Goal: Task Accomplishment & Management: Complete application form

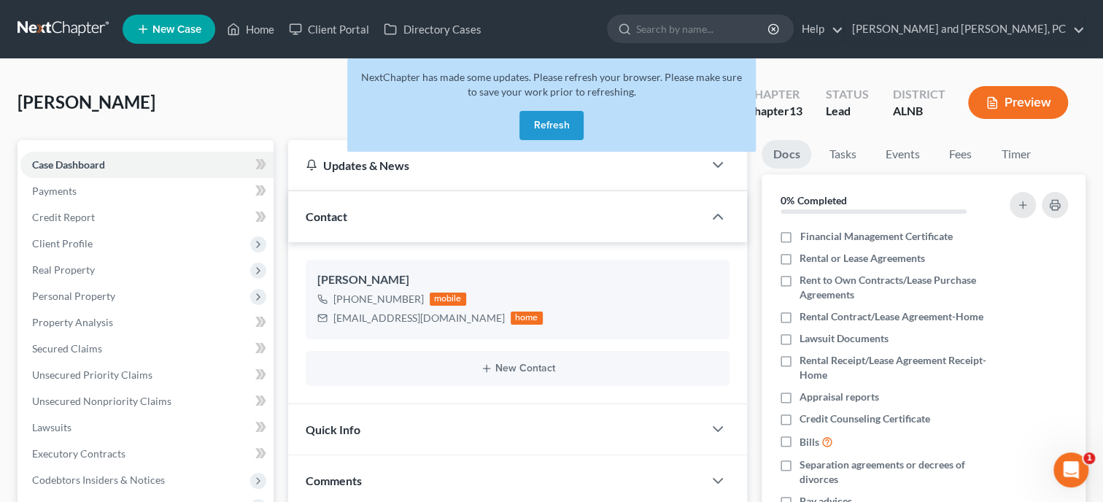
click at [564, 124] on button "Refresh" at bounding box center [551, 125] width 64 height 29
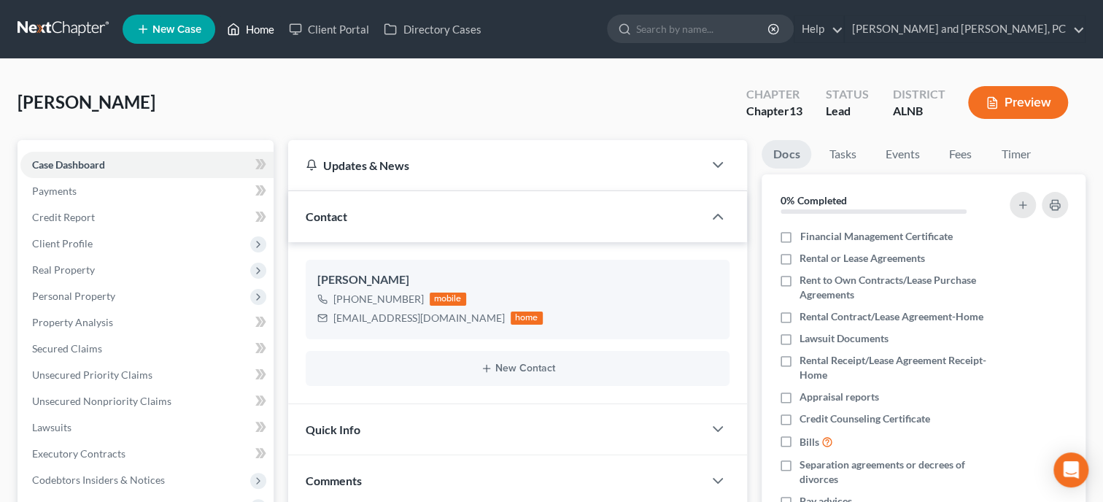
click at [259, 28] on link "Home" at bounding box center [251, 29] width 62 height 26
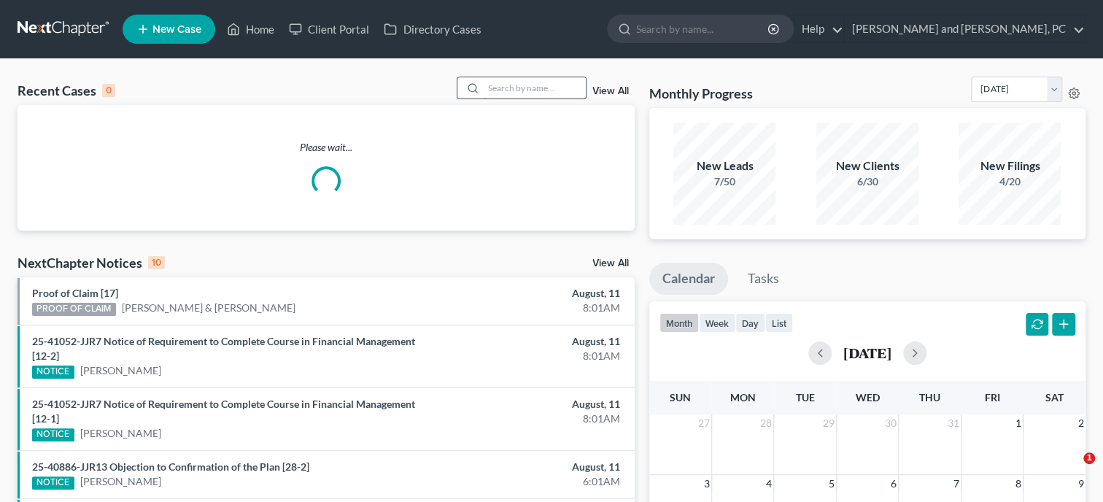
click at [560, 88] on input "search" at bounding box center [535, 87] width 102 height 21
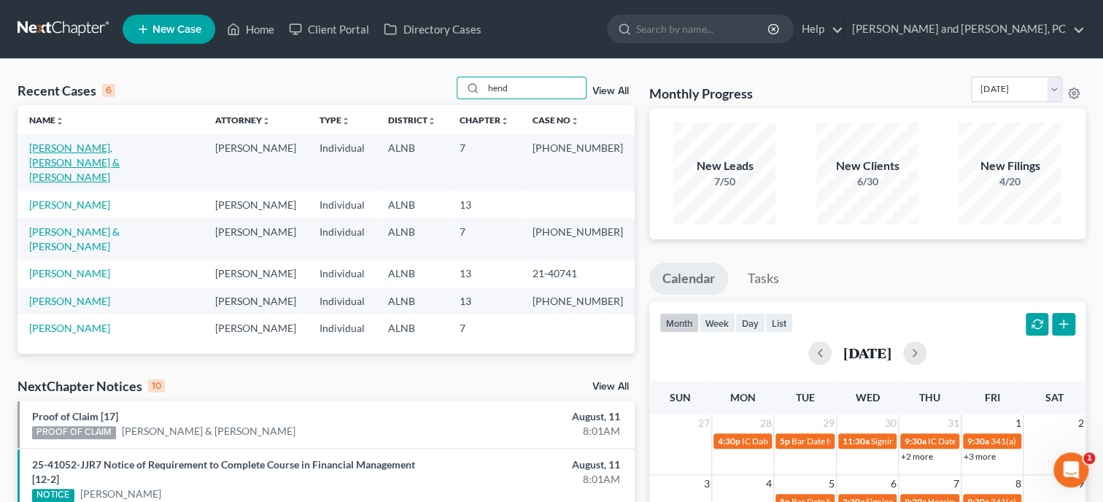
type input "hend"
click at [77, 152] on link "Hendrix, Jr., David & Hendrix, Barbara" at bounding box center [74, 163] width 90 height 42
select select "6"
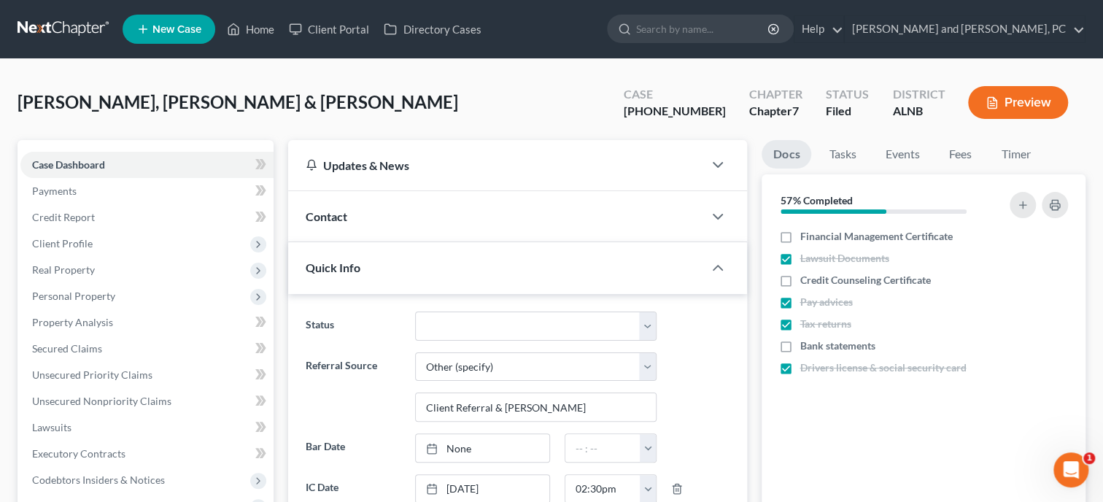
scroll to position [167, 0]
click at [255, 36] on link "Home" at bounding box center [251, 29] width 62 height 26
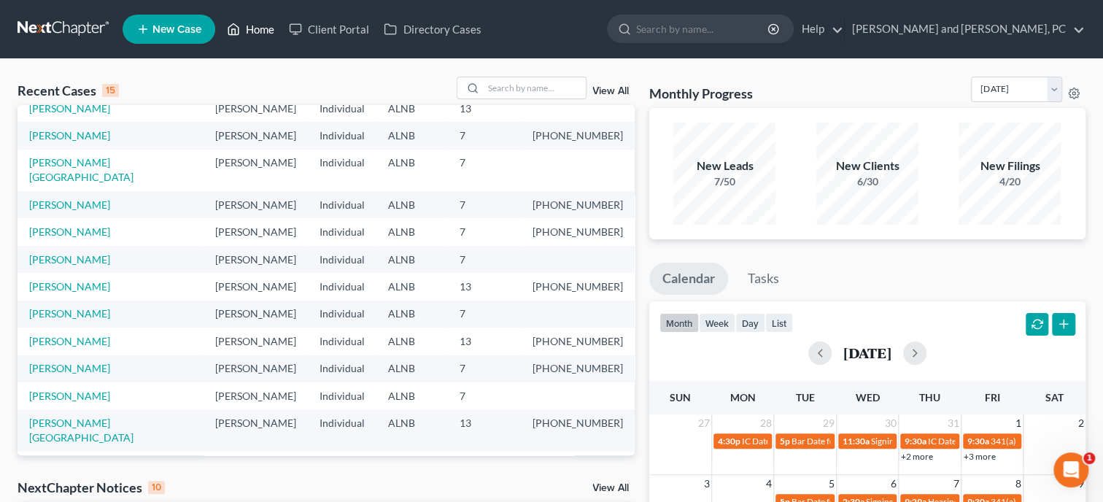
scroll to position [101, 0]
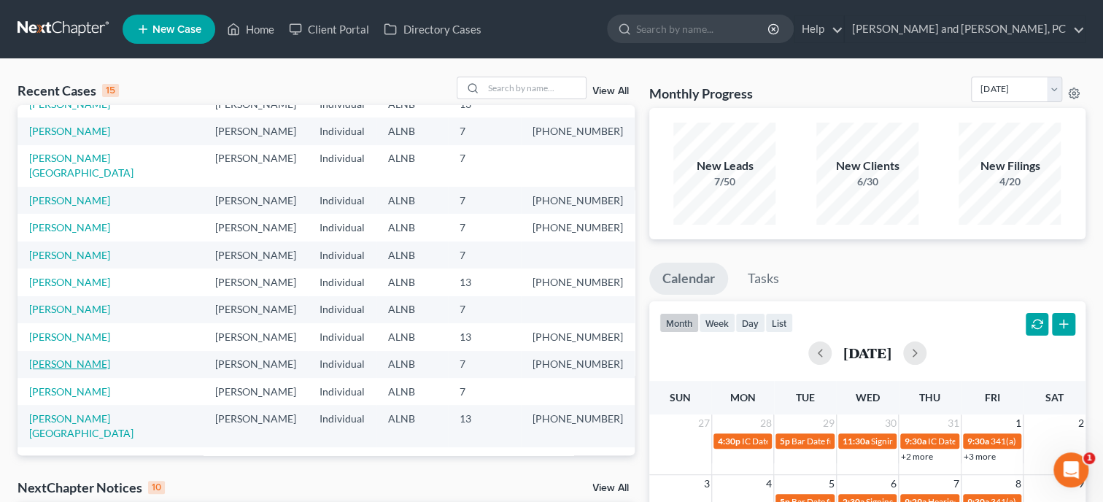
click at [72, 358] on link "Rodriguez, Rikki" at bounding box center [69, 364] width 81 height 12
select select "6"
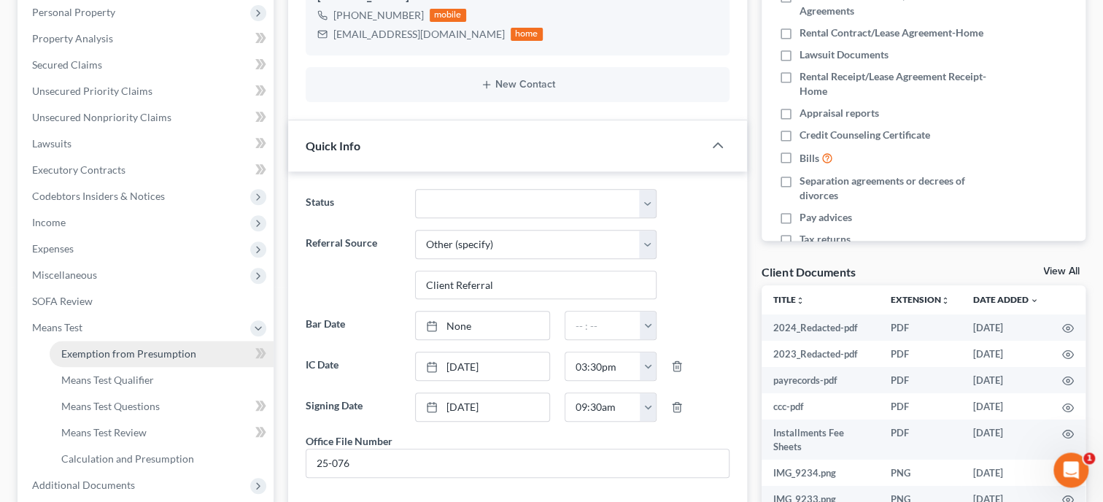
scroll to position [300, 0]
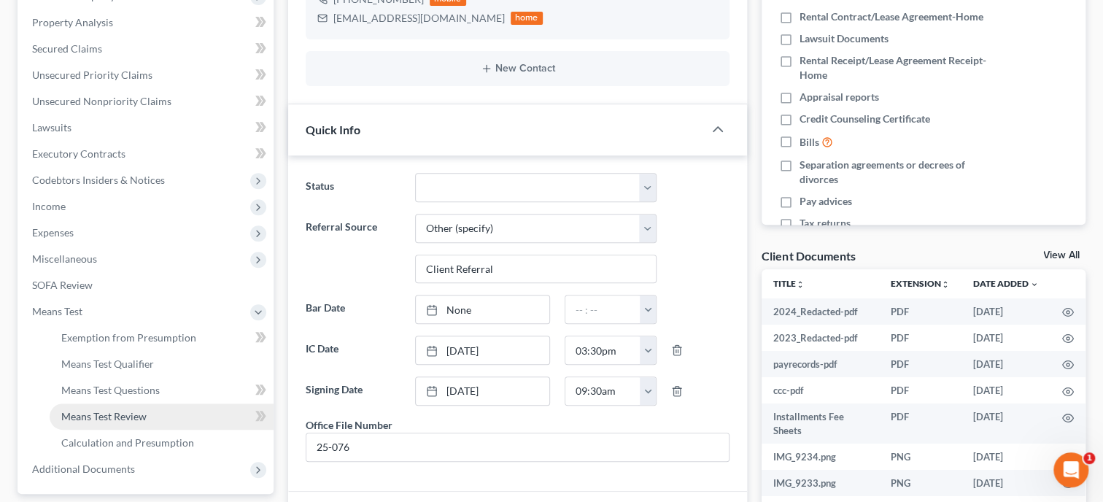
click at [93, 424] on link "Means Test Review" at bounding box center [162, 416] width 224 height 26
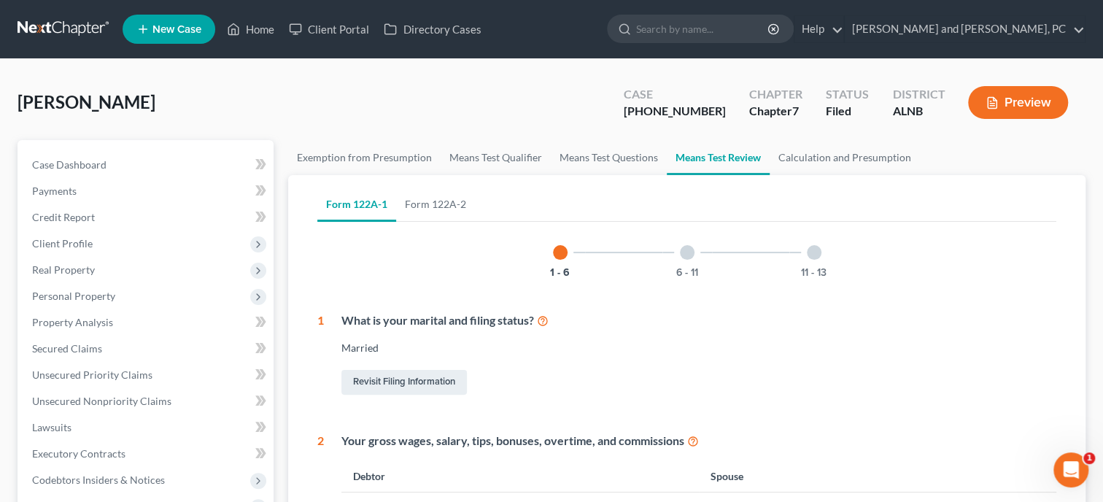
click at [997, 107] on icon "button" at bounding box center [992, 102] width 13 height 13
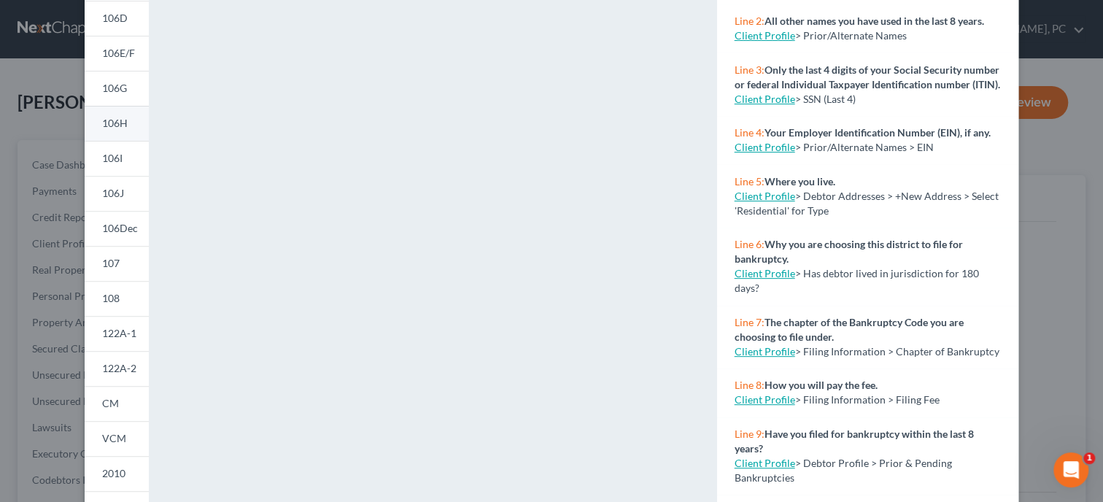
scroll to position [225, 0]
click at [117, 371] on span "122A-2" at bounding box center [119, 367] width 34 height 12
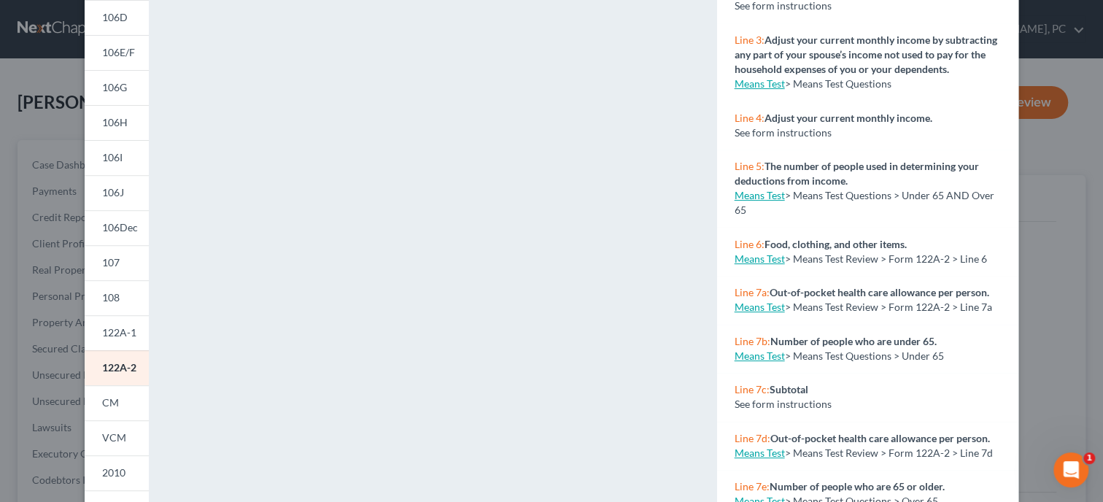
click at [1077, 158] on div "Petition Preview Chapter 7 Means Test Calculation × 101 106Sum 106A/B 106C 106D…" at bounding box center [551, 251] width 1103 height 502
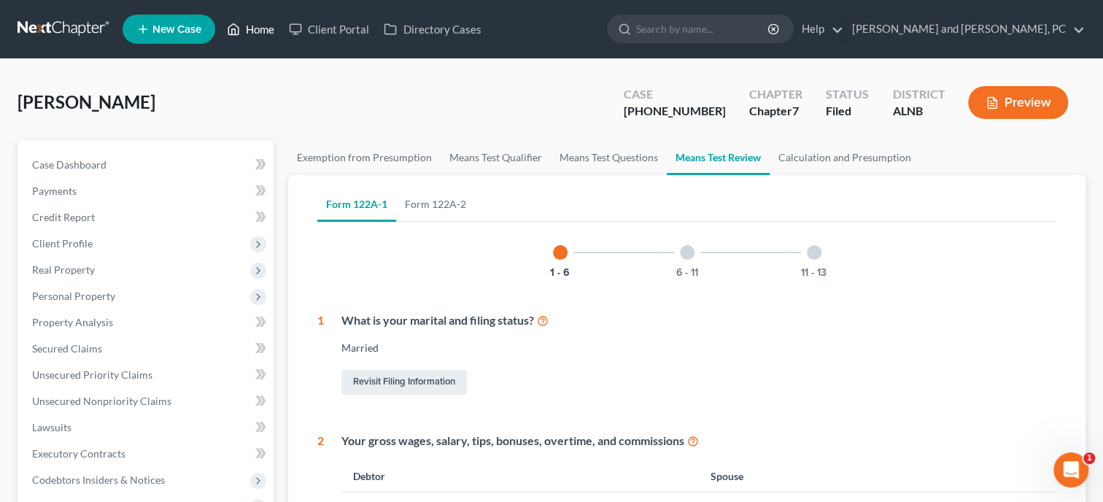
click at [255, 18] on link "Home" at bounding box center [251, 29] width 62 height 26
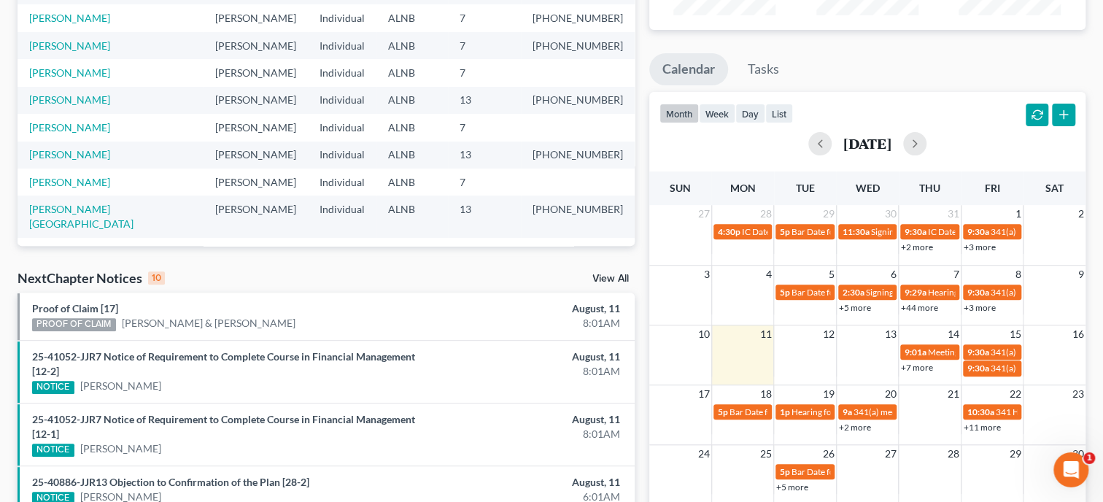
scroll to position [225, 0]
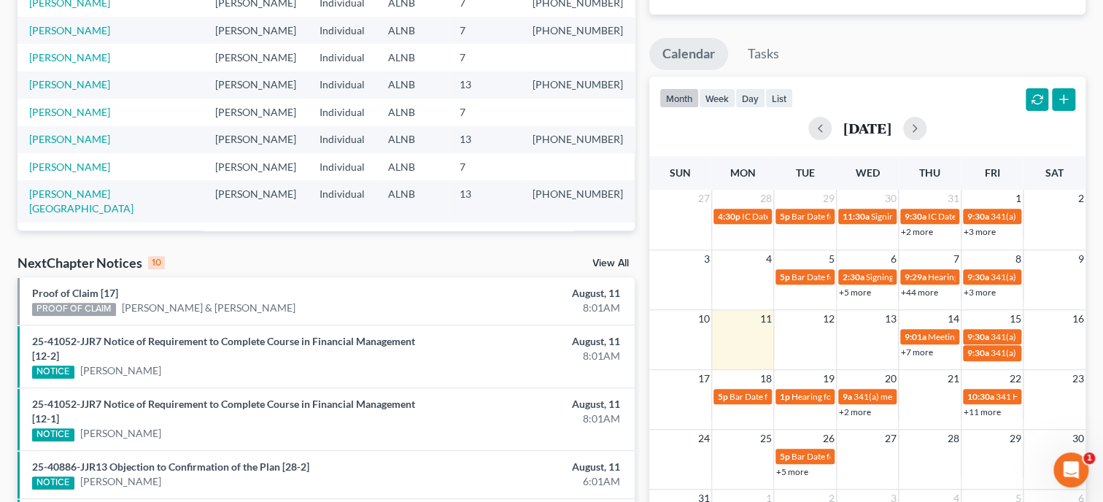
click at [609, 265] on link "View All" at bounding box center [610, 263] width 36 height 10
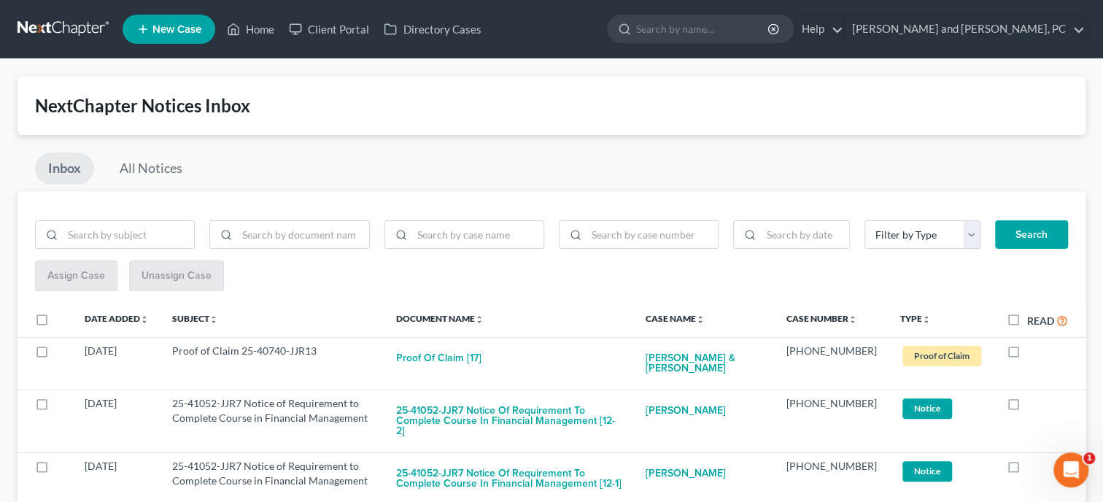
click at [1027, 322] on label "Read" at bounding box center [1047, 320] width 41 height 17
click at [1033, 322] on input "Read" at bounding box center [1037, 316] width 9 height 9
checkbox input "true"
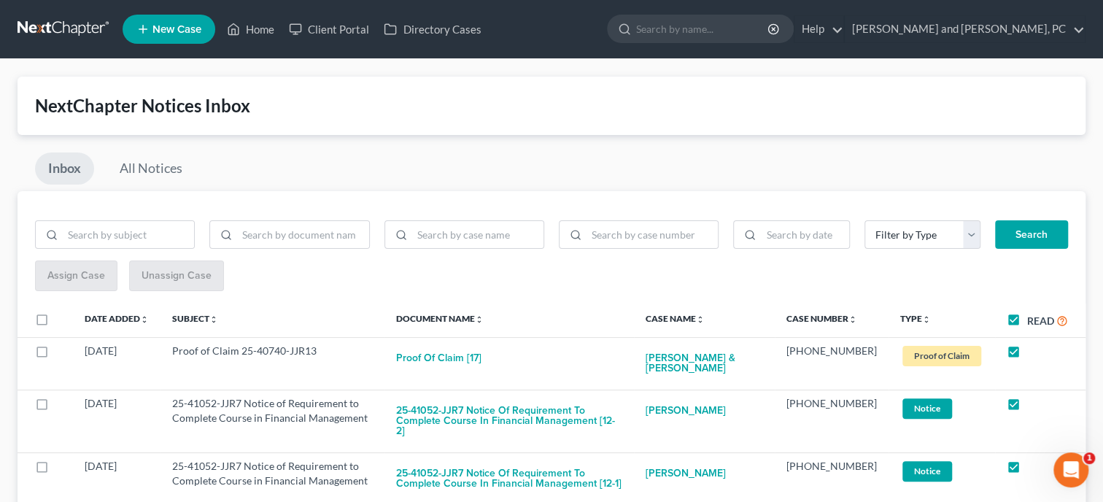
checkbox input "true"
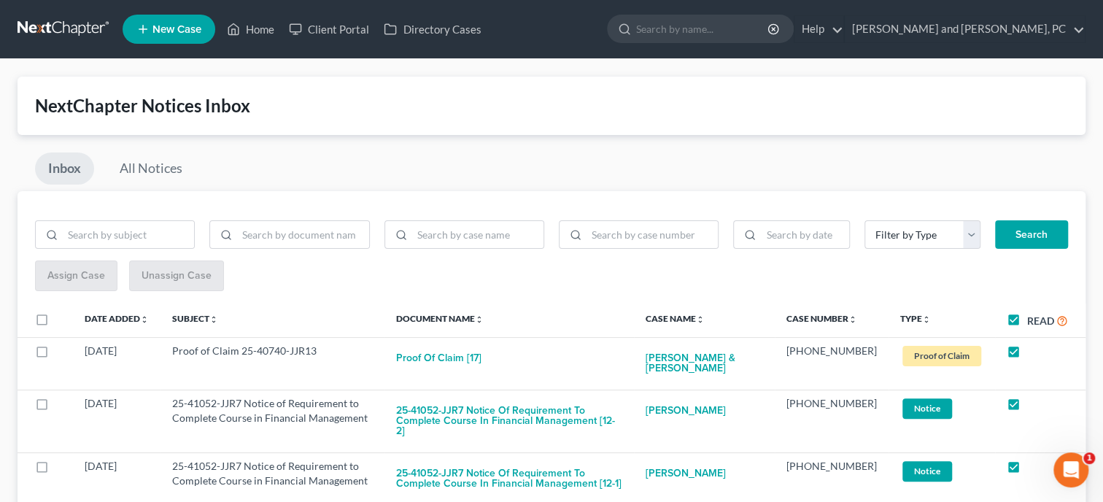
checkbox input "true"
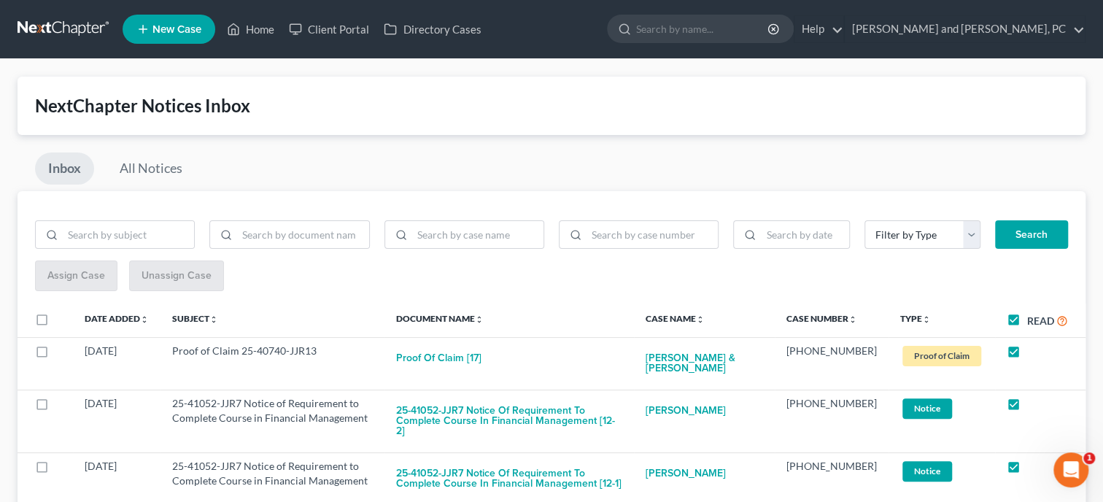
checkbox input "true"
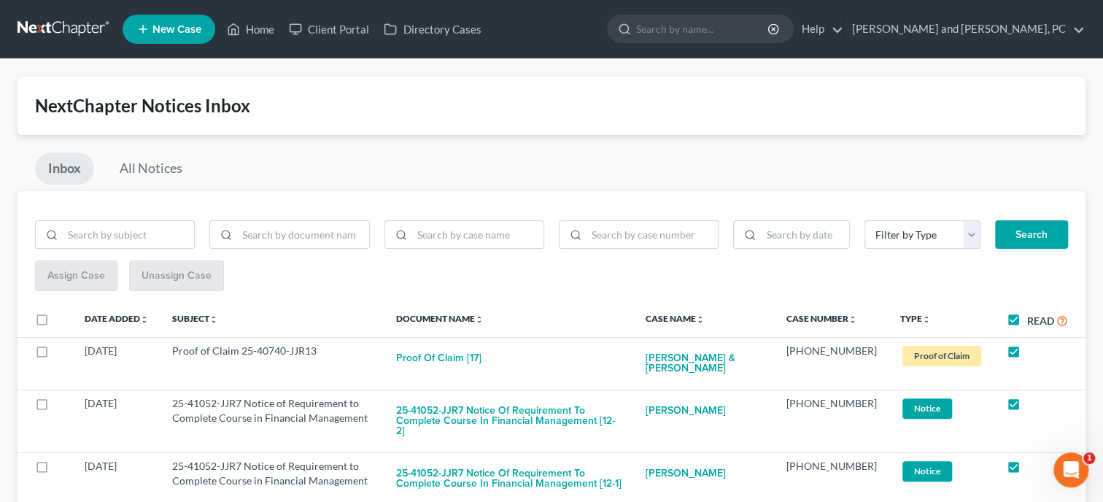
checkbox input "true"
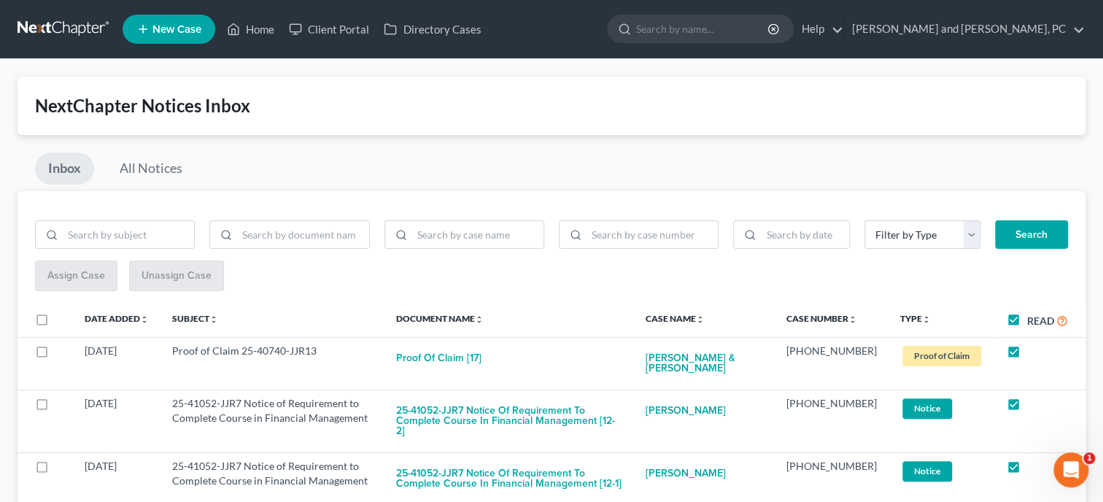
checkbox input "true"
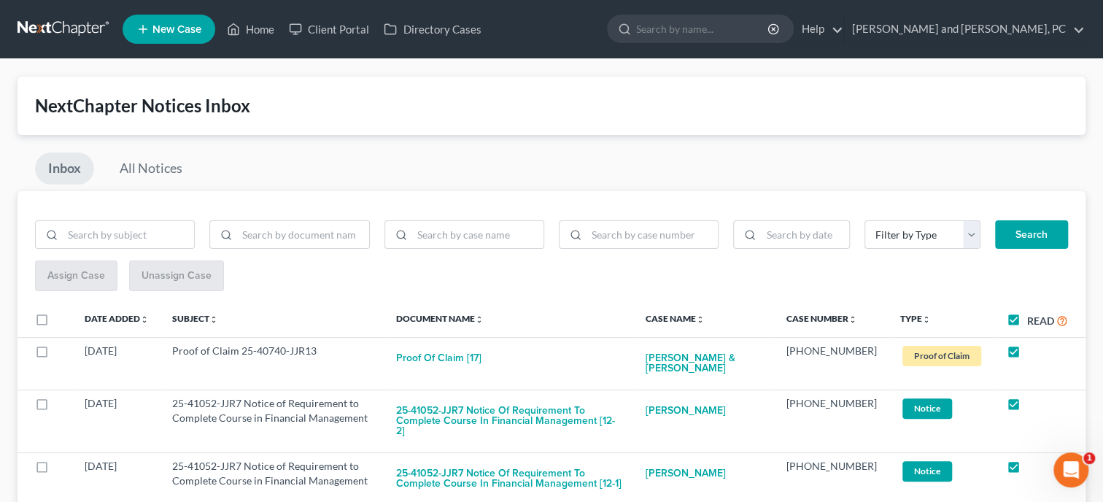
checkbox input "true"
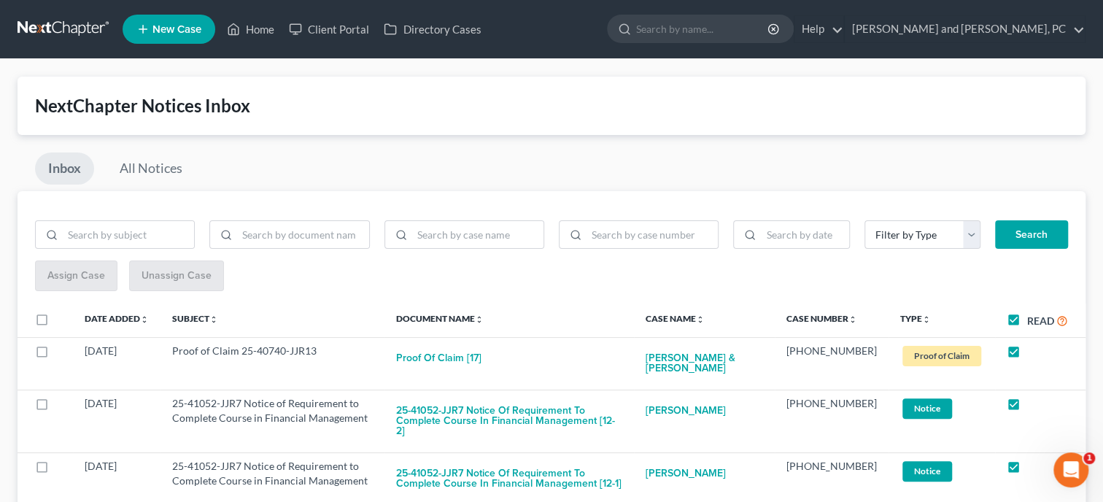
checkbox input "true"
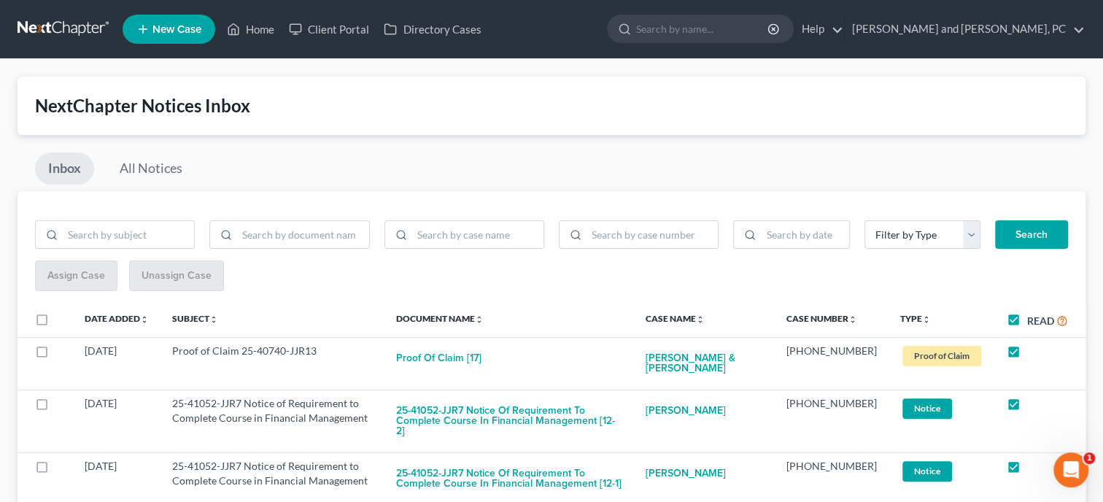
checkbox input "true"
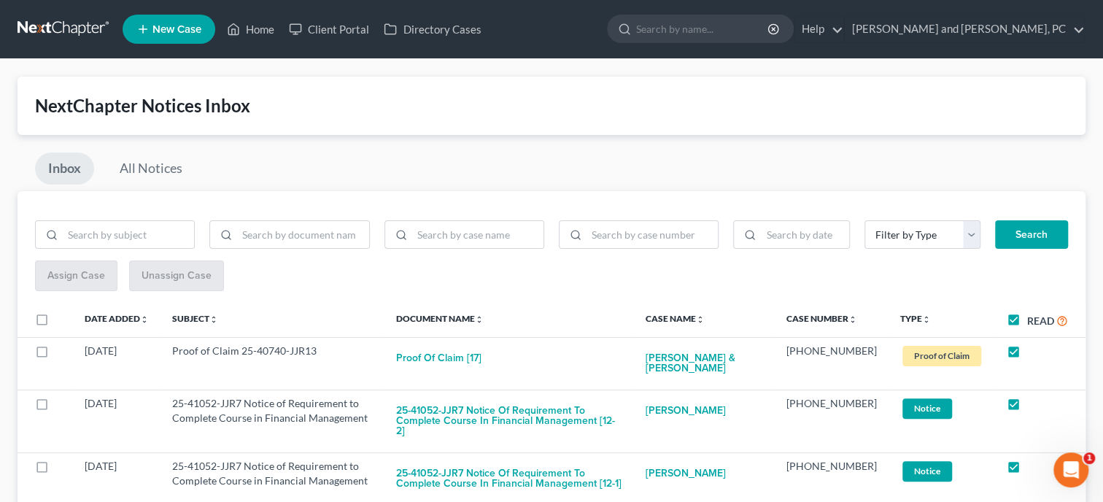
checkbox input "true"
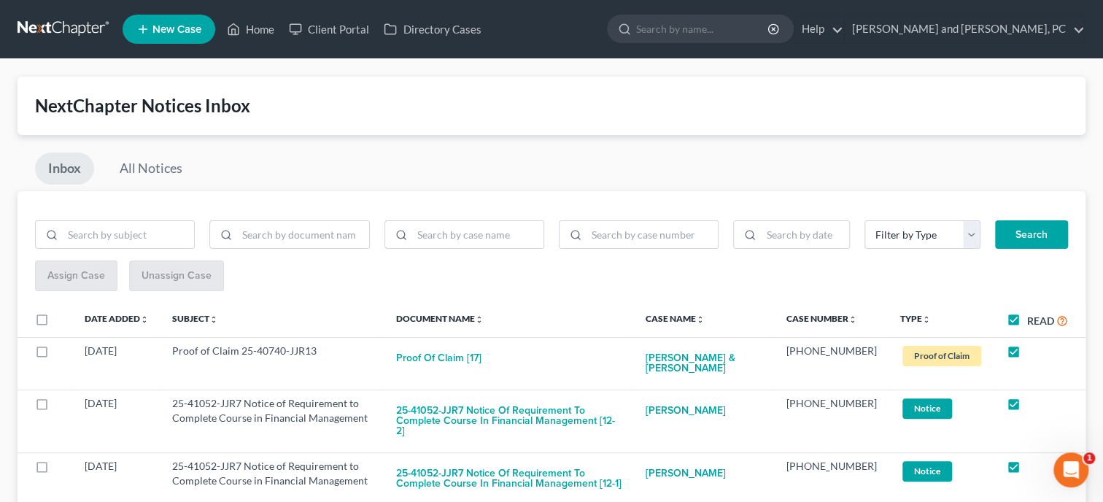
checkbox input "true"
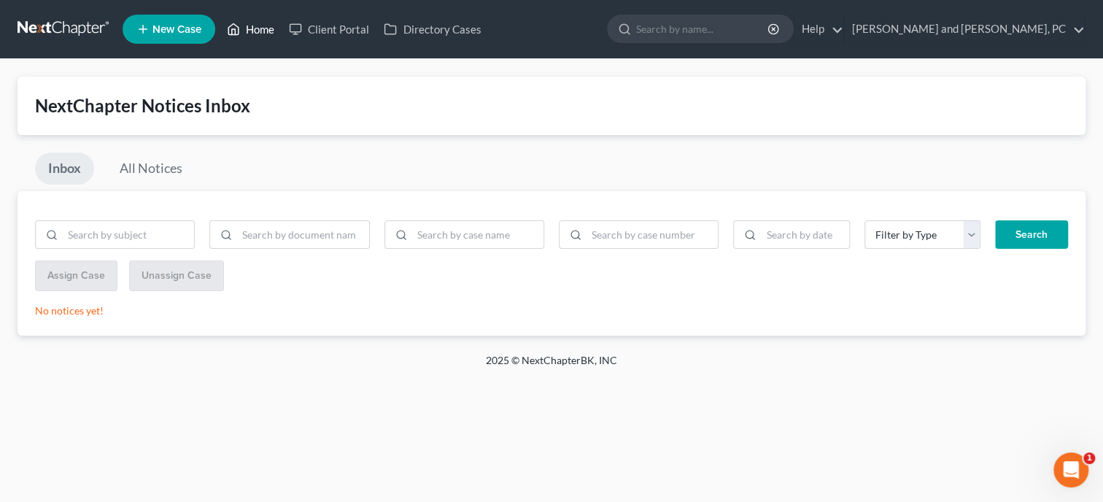
click at [245, 33] on link "Home" at bounding box center [251, 29] width 62 height 26
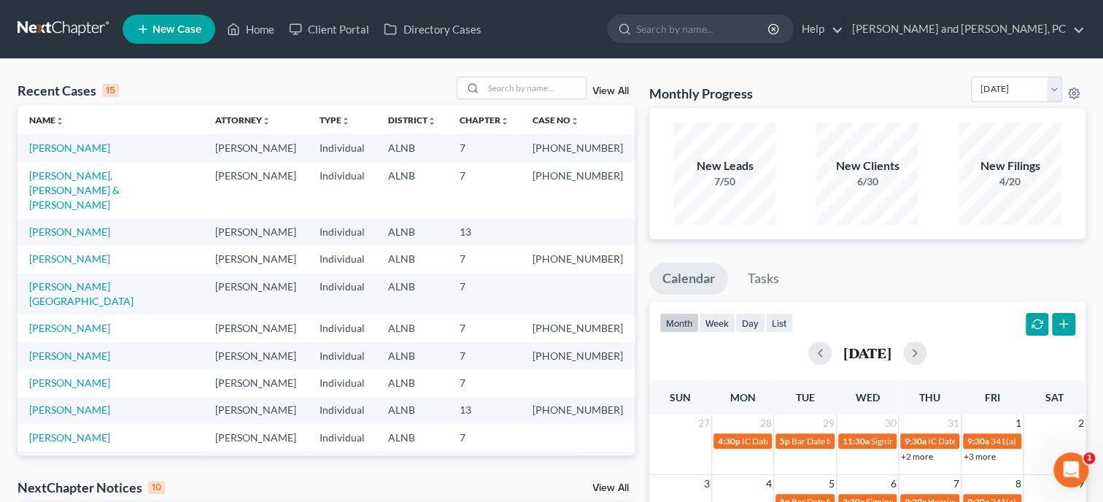
click at [610, 487] on link "View All" at bounding box center [610, 488] width 36 height 10
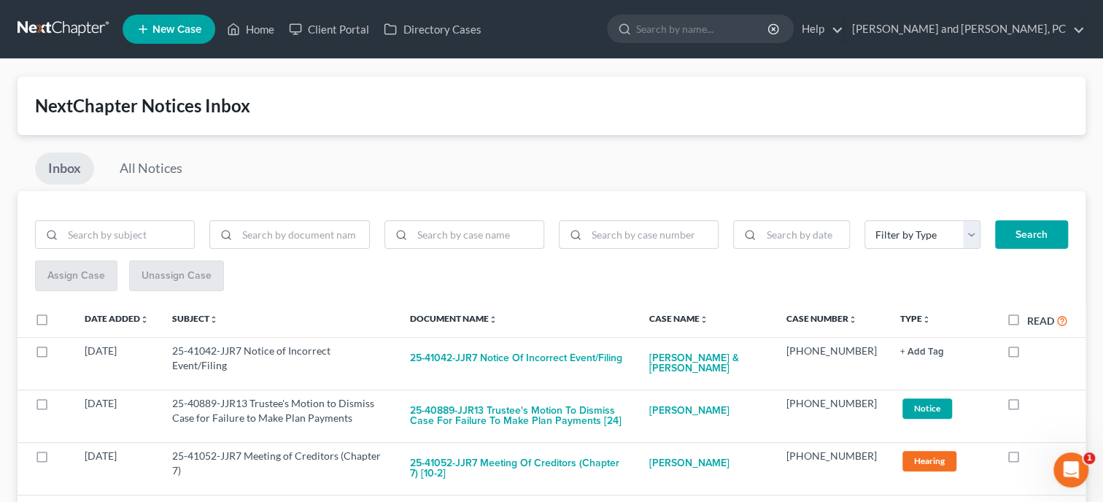
click at [1027, 319] on label "Read" at bounding box center [1047, 320] width 41 height 17
click at [1033, 319] on input "Read" at bounding box center [1037, 316] width 9 height 9
checkbox input "true"
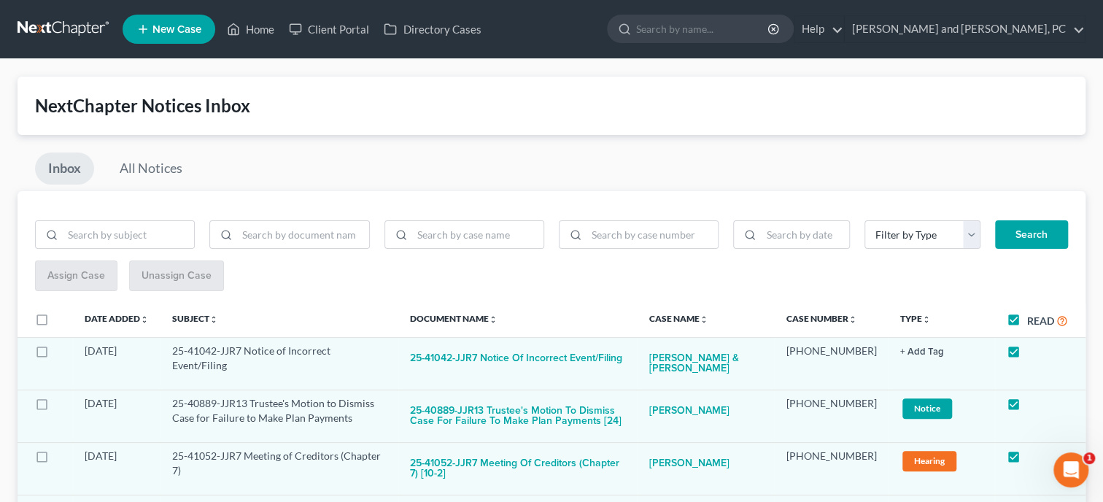
checkbox input "true"
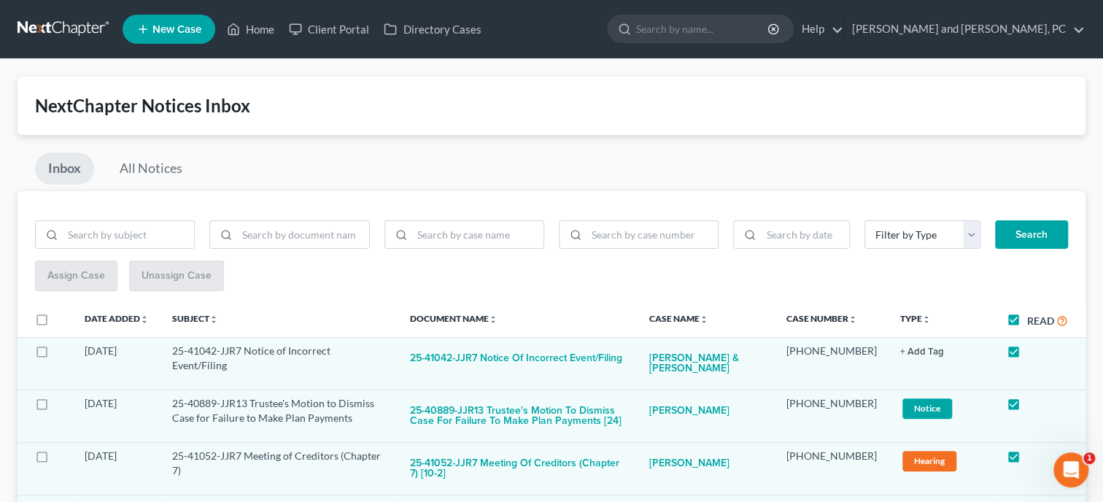
checkbox input "true"
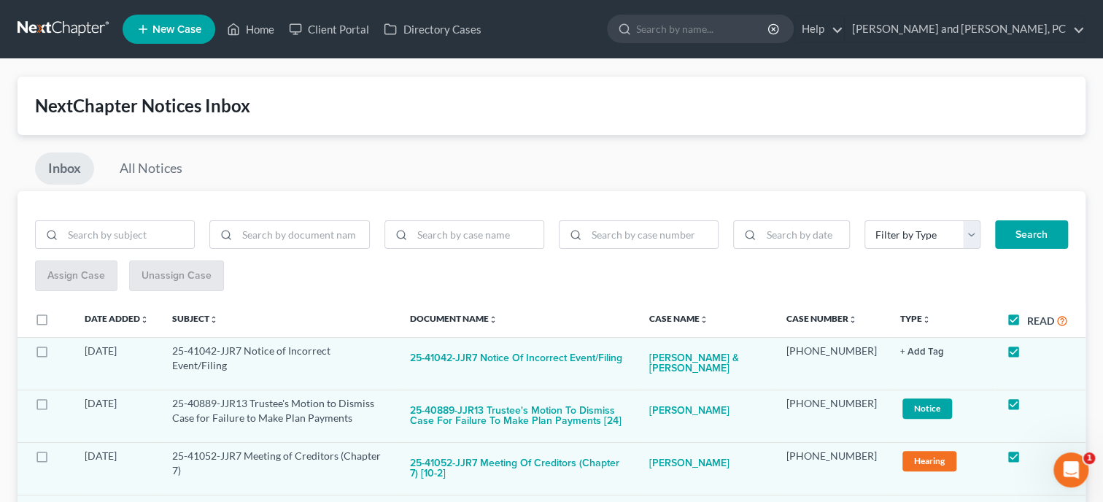
checkbox input "true"
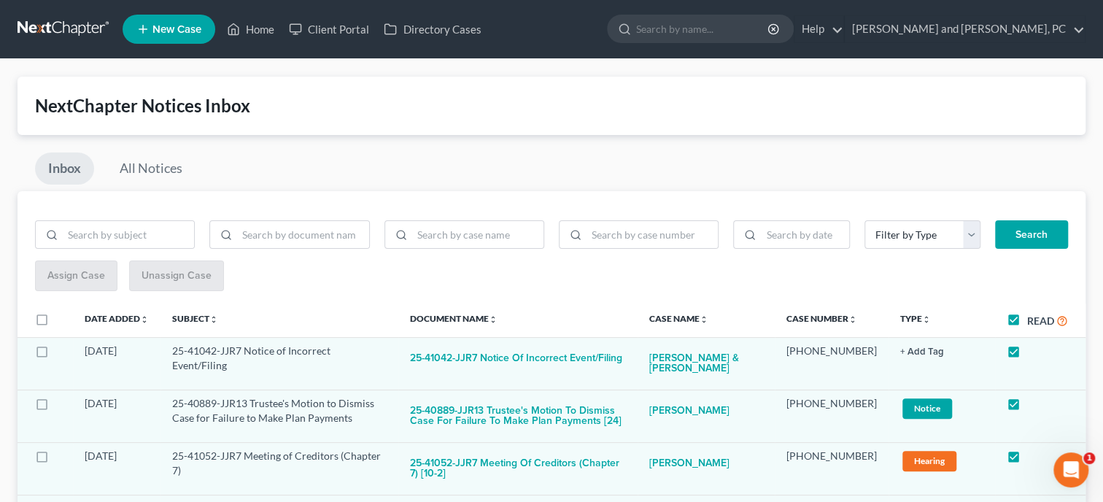
checkbox input "true"
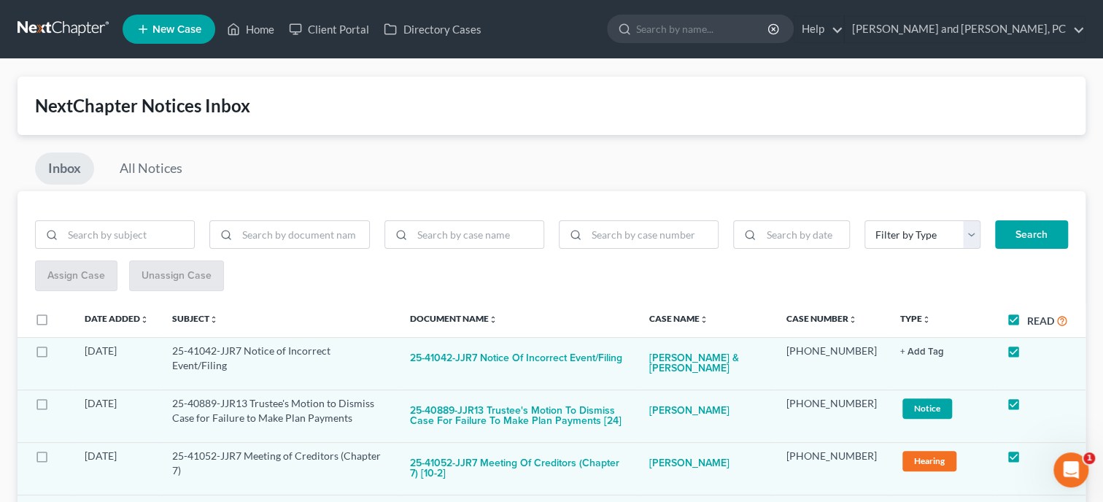
checkbox input "true"
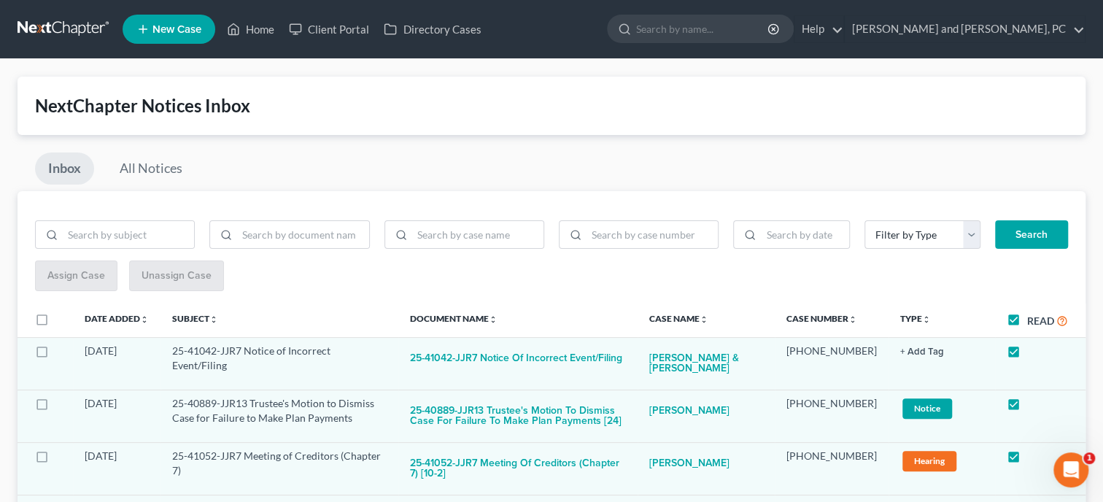
checkbox input "true"
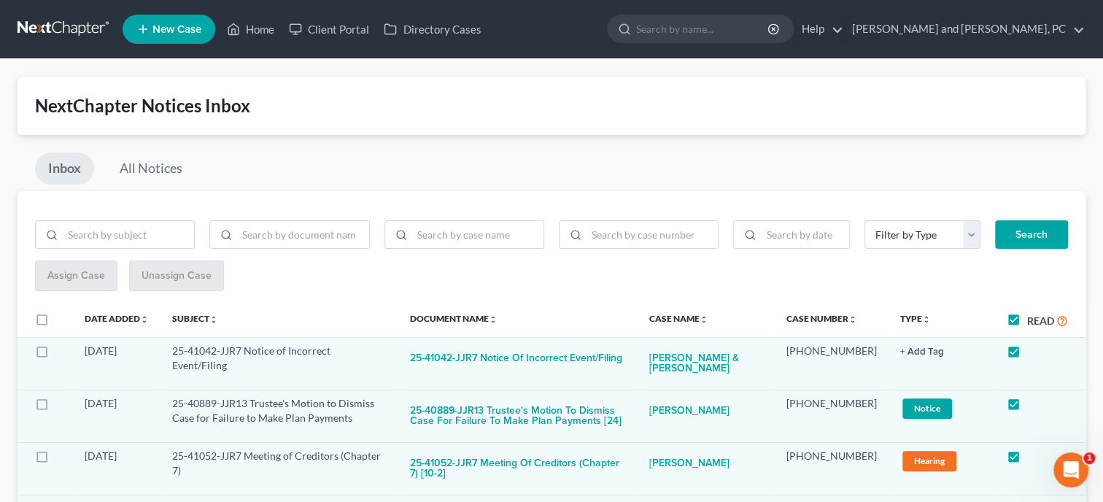
checkbox input "true"
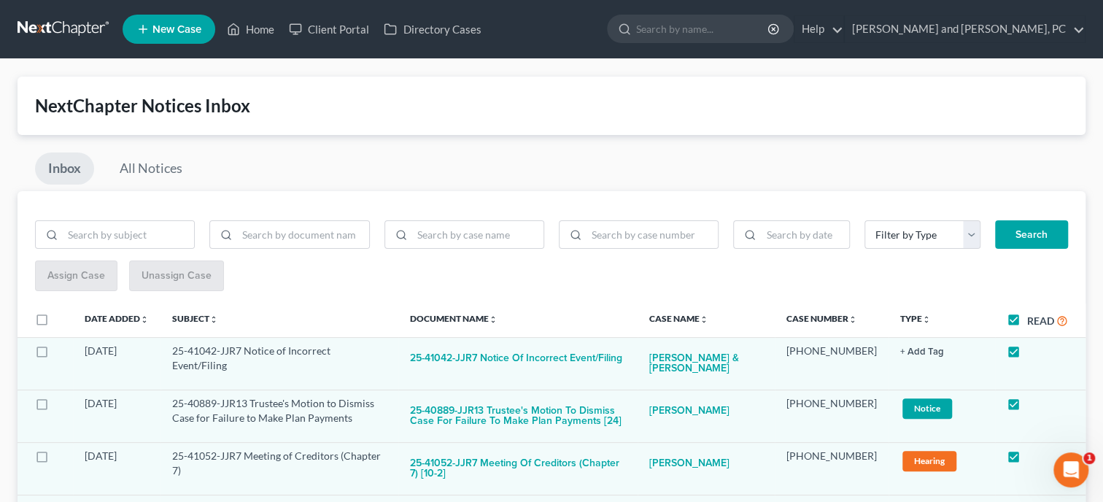
checkbox input "true"
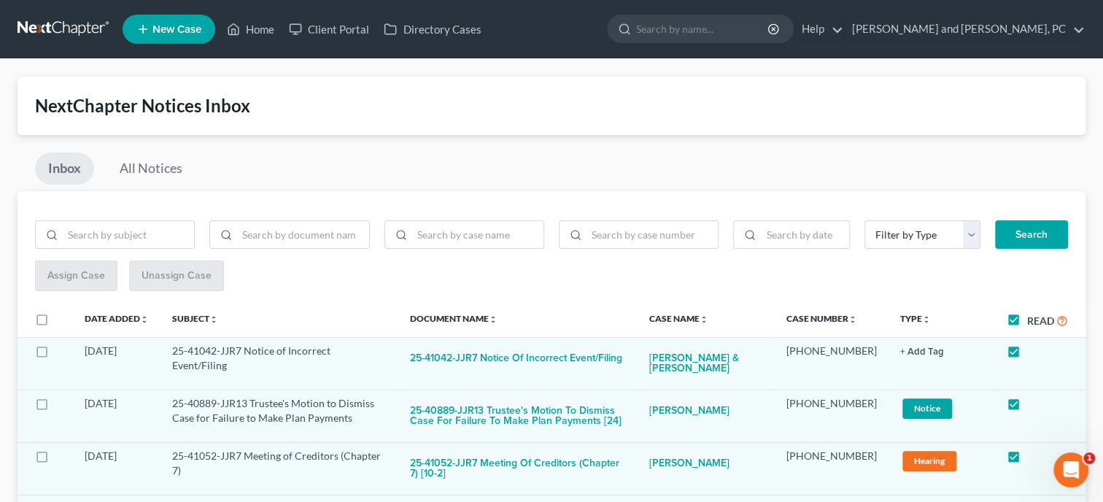
checkbox input "true"
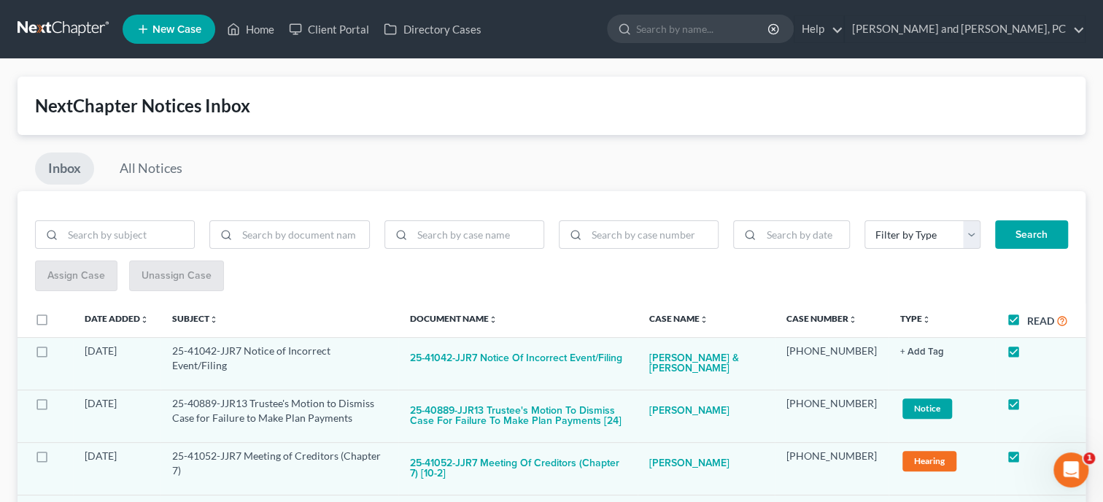
checkbox input "true"
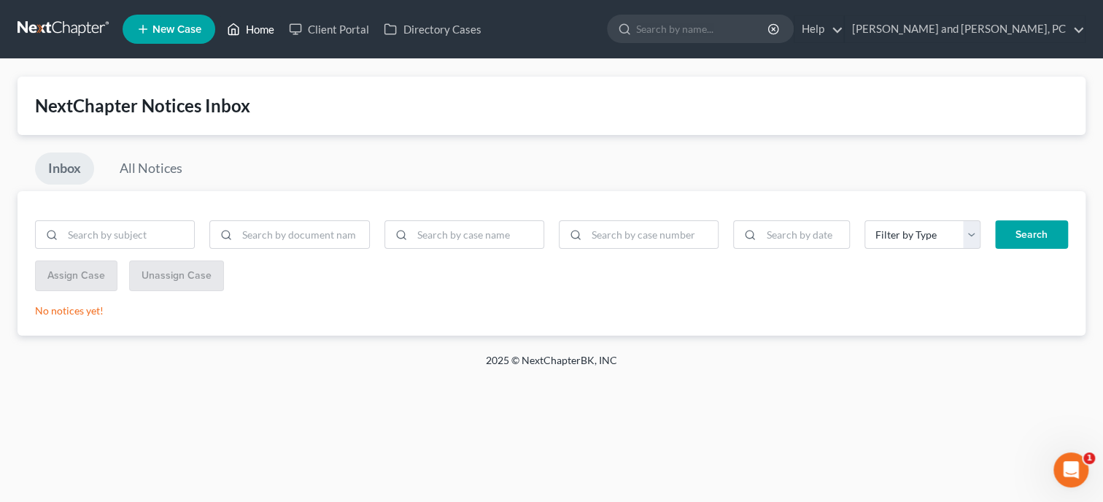
click at [257, 29] on link "Home" at bounding box center [251, 29] width 62 height 26
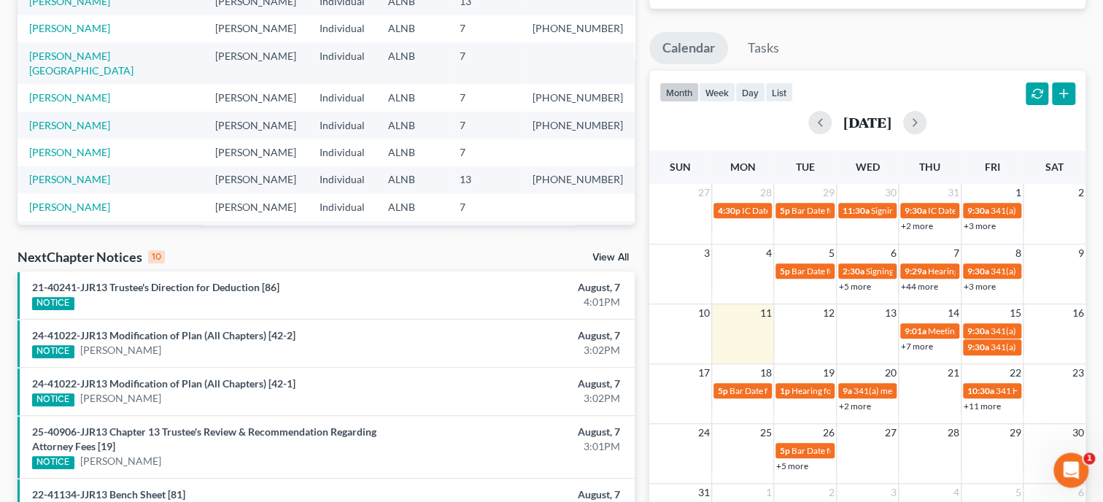
scroll to position [300, 0]
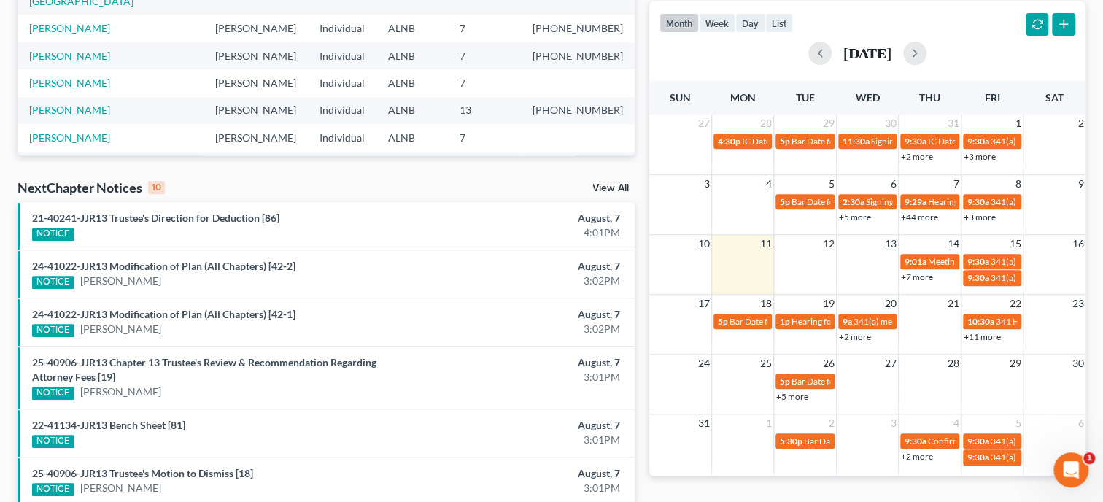
click at [602, 187] on link "View All" at bounding box center [610, 188] width 36 height 10
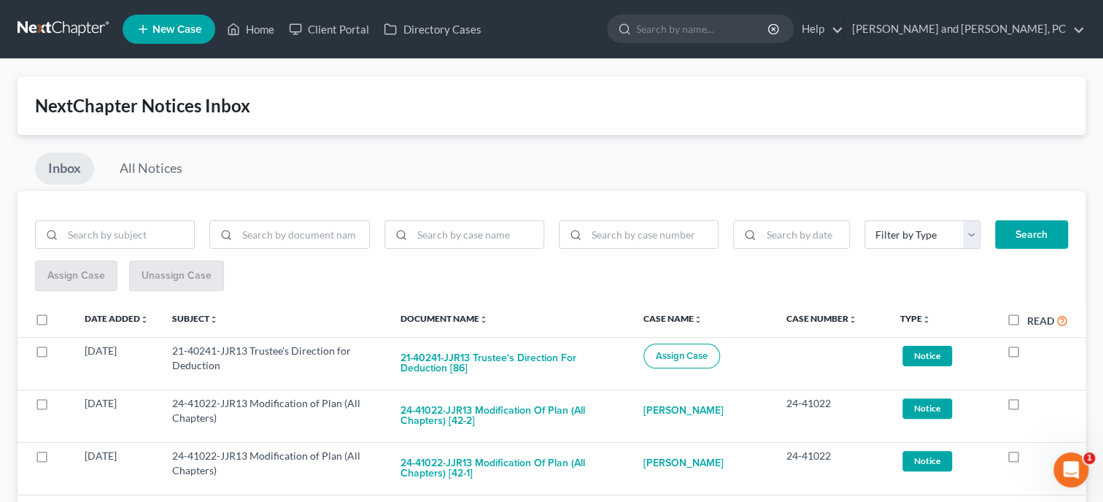
click at [1027, 320] on label "Read" at bounding box center [1047, 320] width 41 height 17
click at [1033, 320] on input "Read" at bounding box center [1037, 316] width 9 height 9
checkbox input "true"
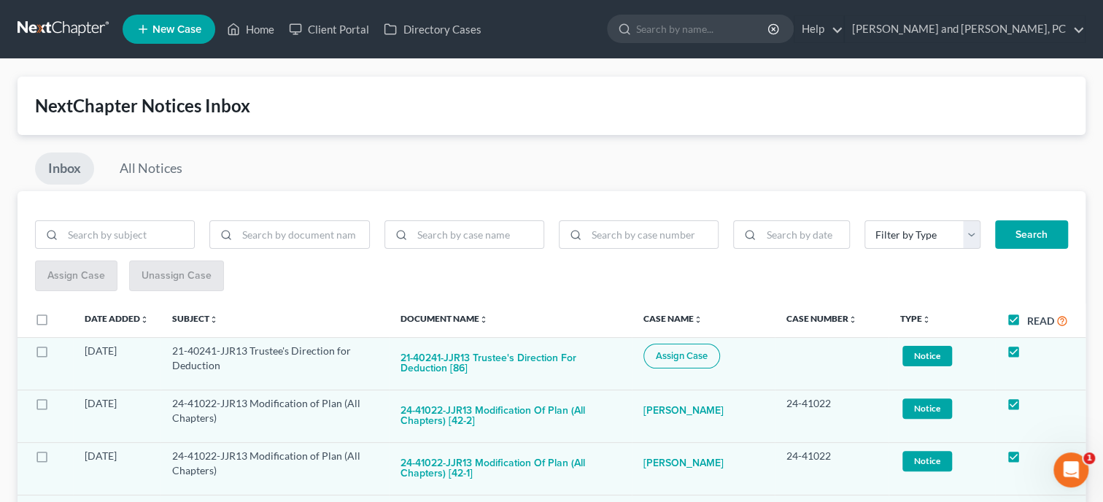
checkbox input "true"
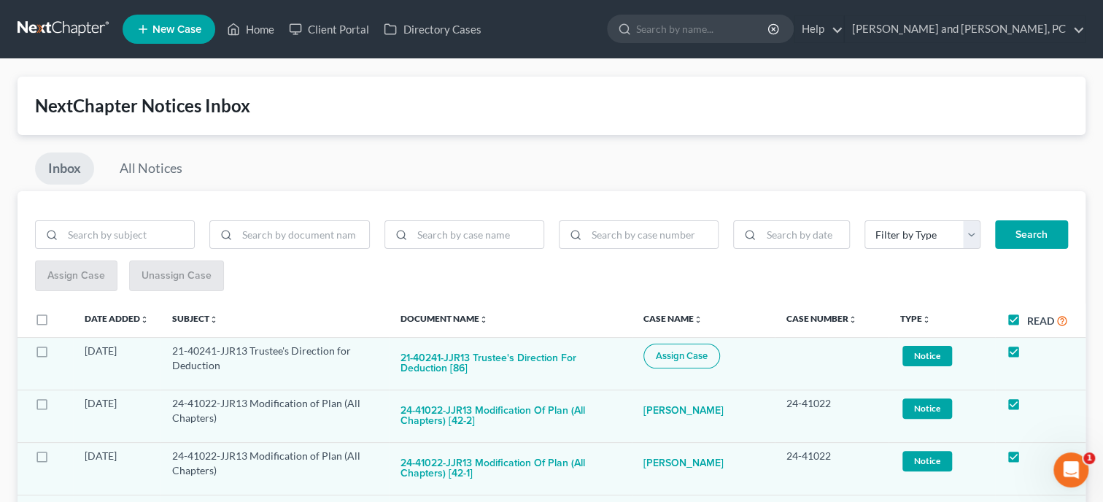
checkbox input "true"
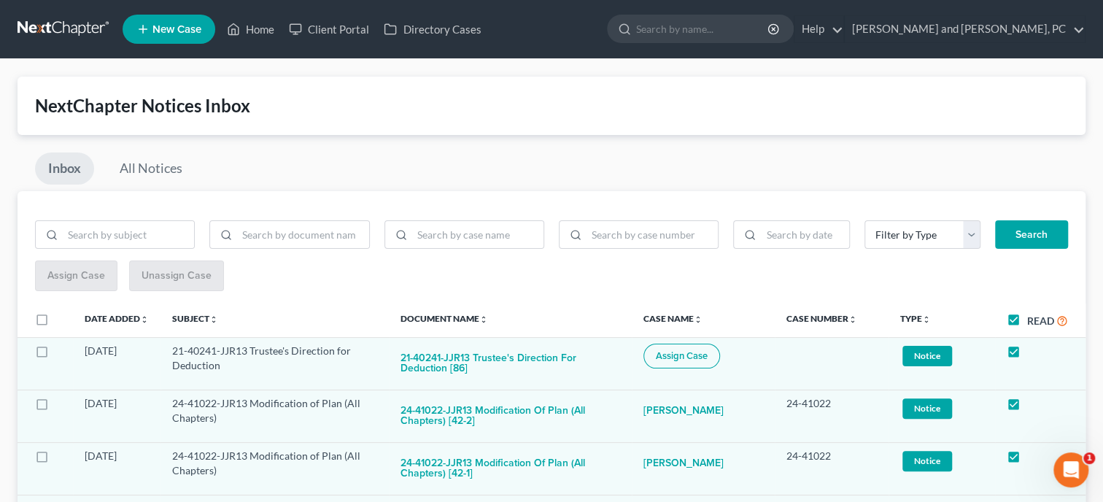
checkbox input "true"
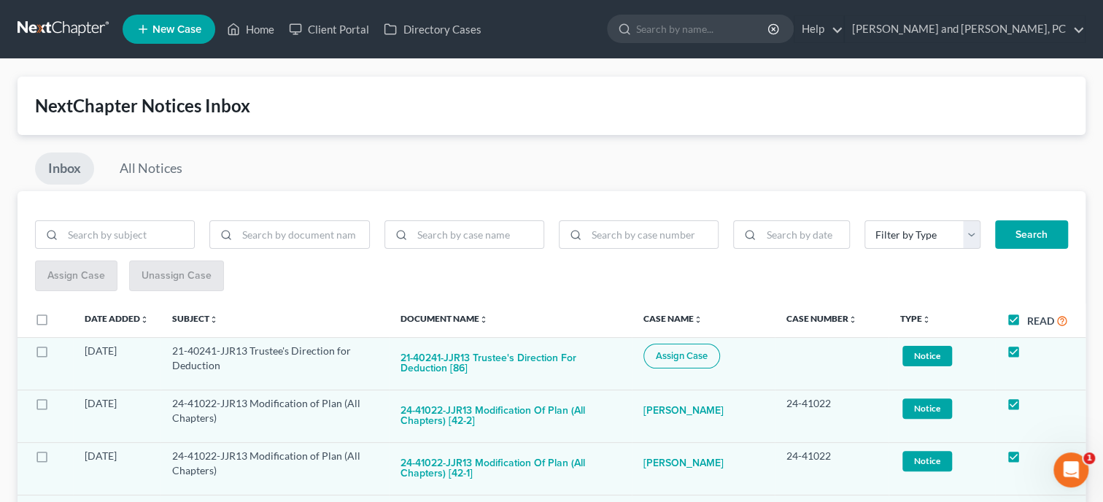
checkbox input "true"
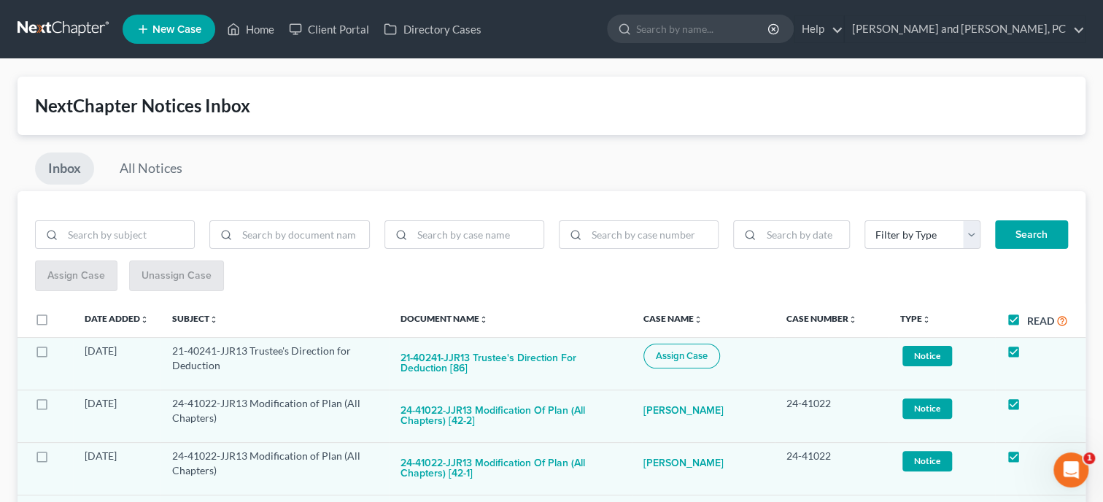
checkbox input "true"
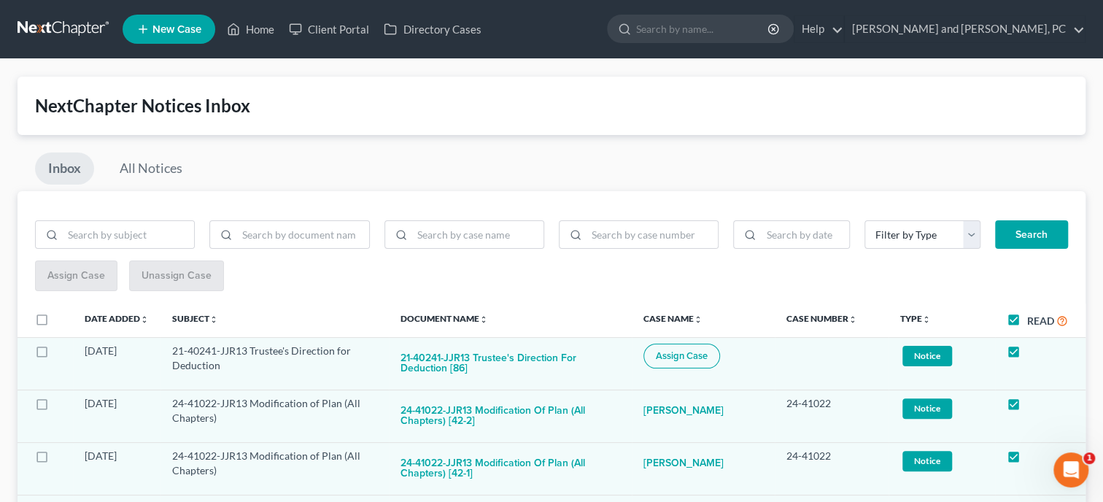
checkbox input "true"
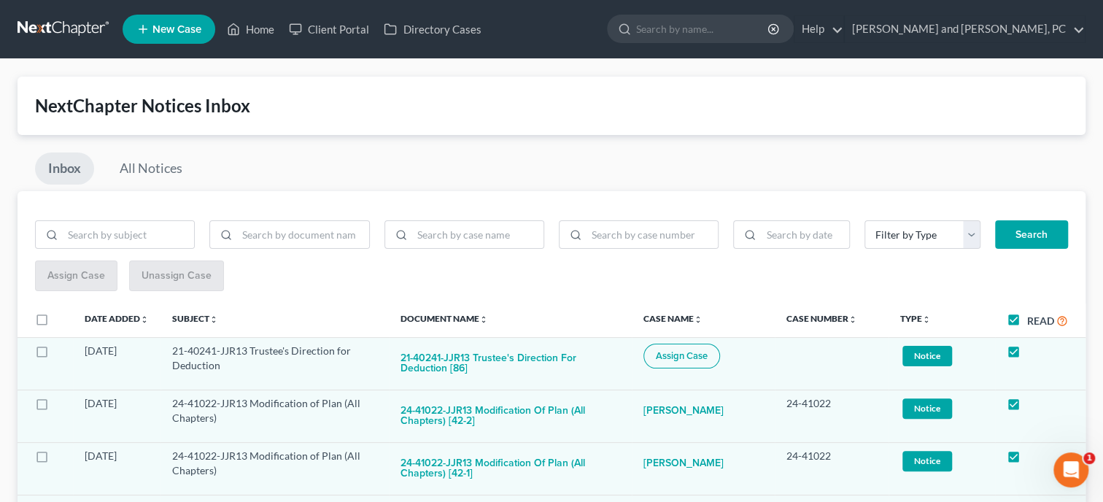
checkbox input "true"
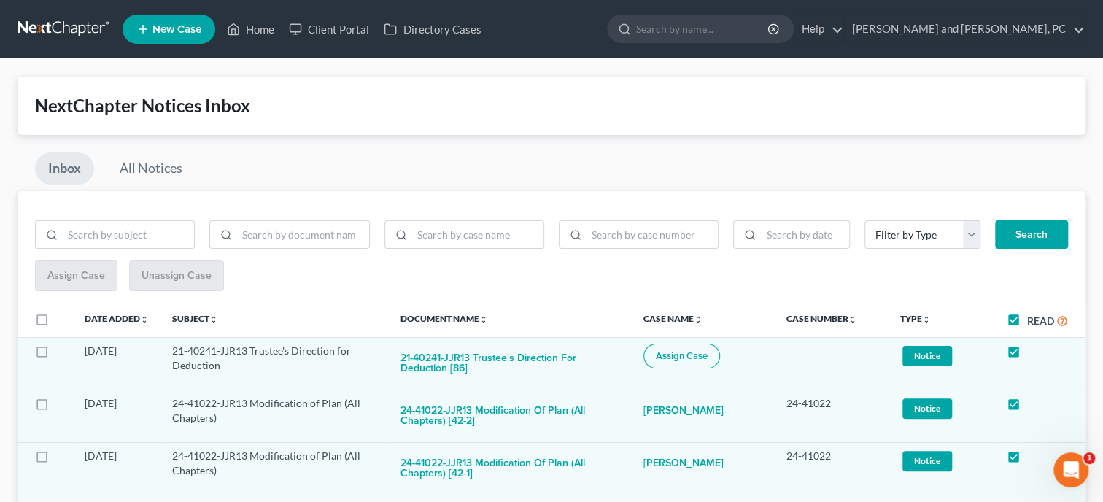
checkbox input "true"
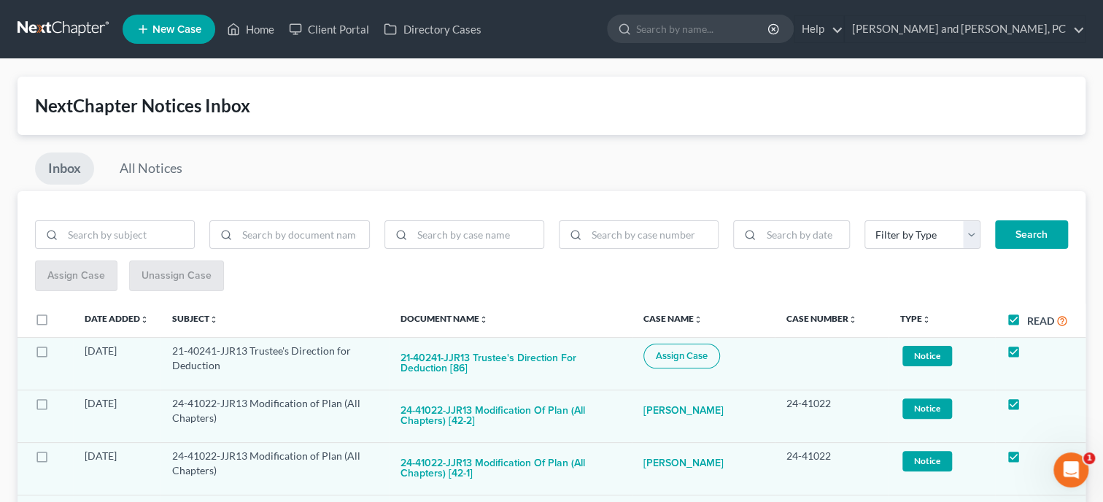
checkbox input "true"
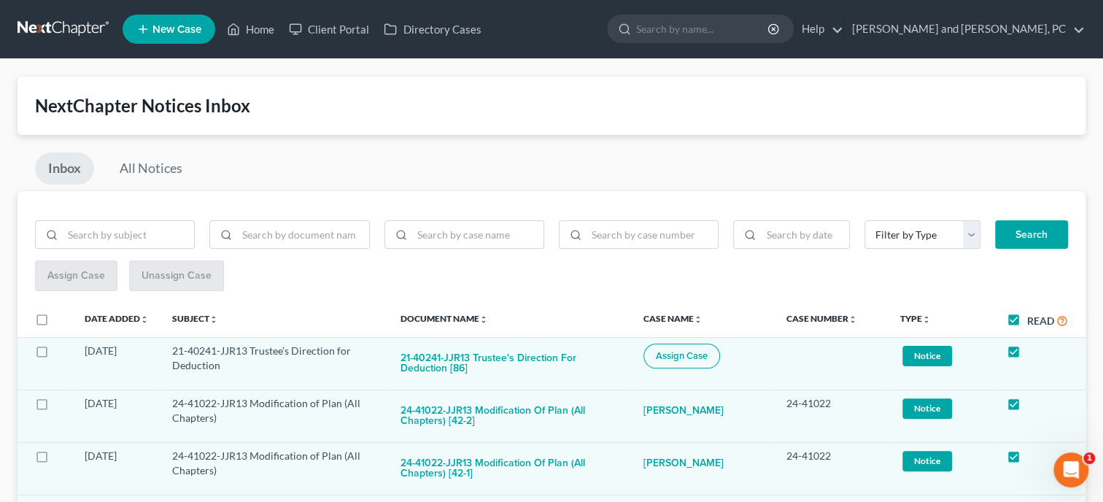
checkbox input "true"
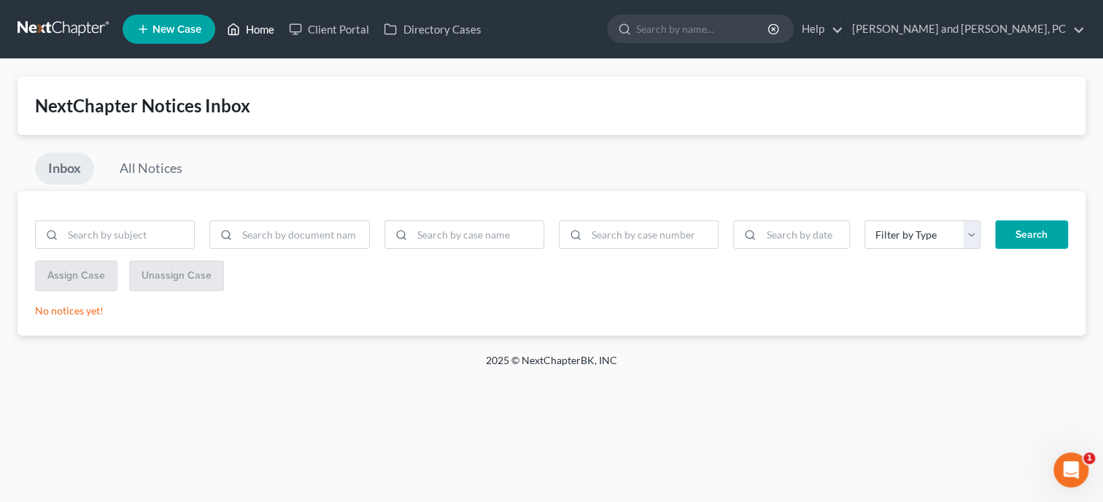
click at [274, 29] on link "Home" at bounding box center [251, 29] width 62 height 26
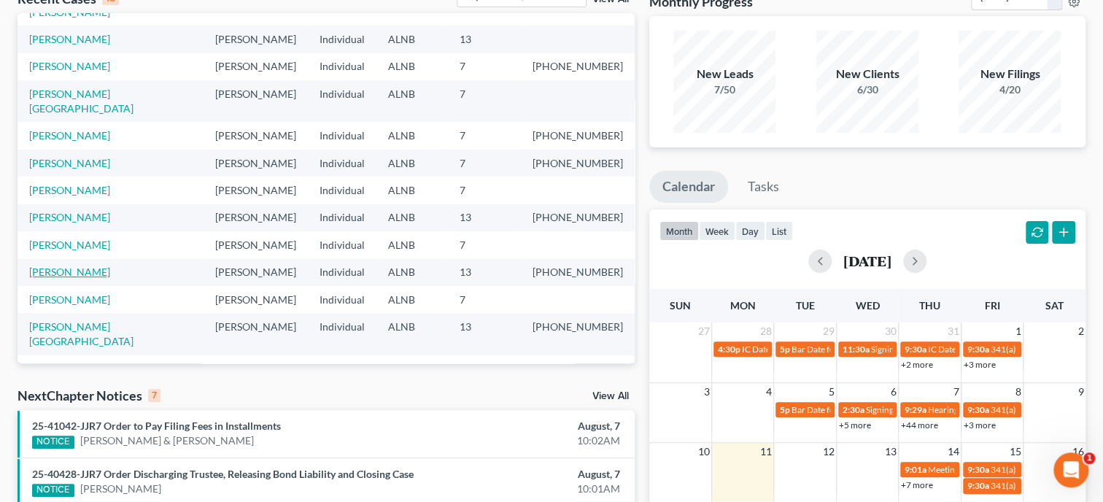
scroll to position [74, 0]
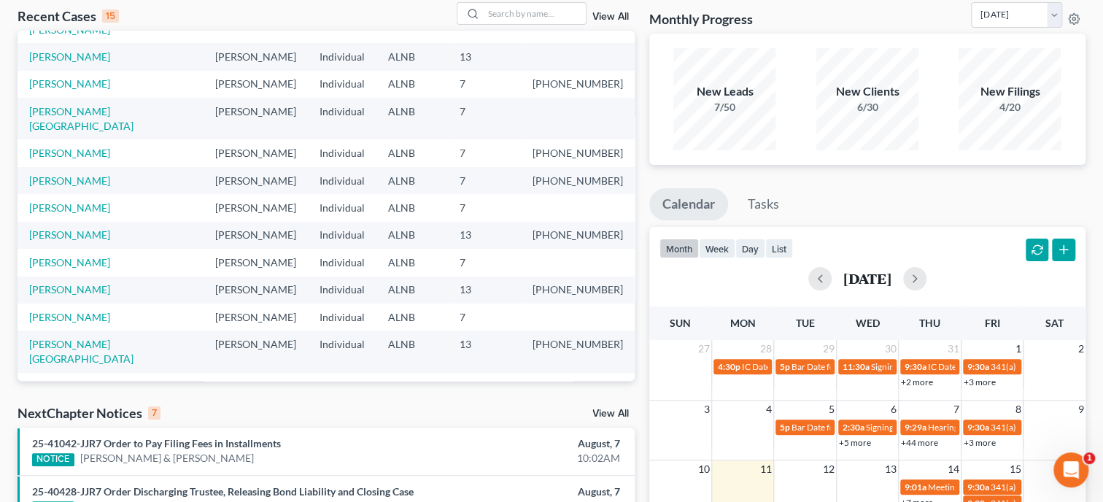
click at [596, 411] on link "View All" at bounding box center [610, 414] width 36 height 10
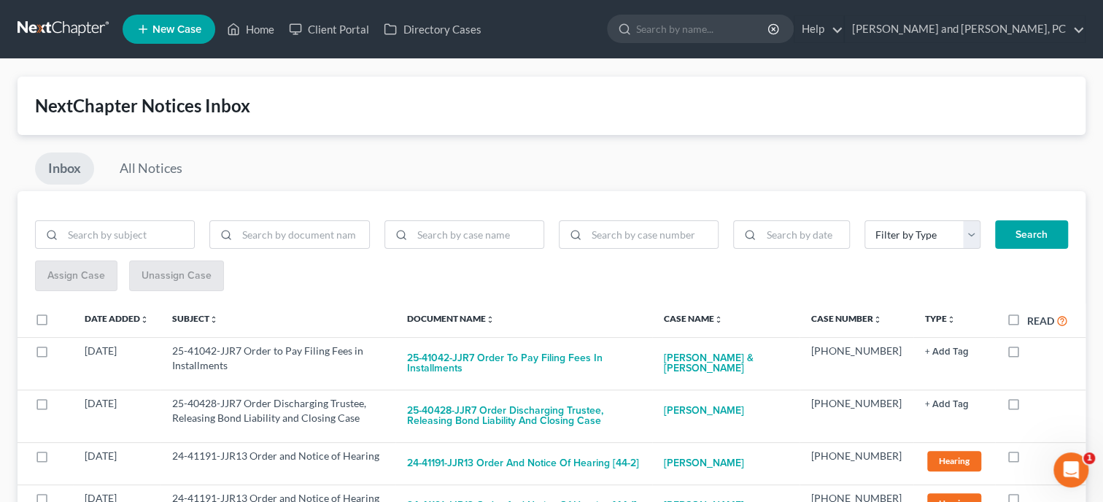
click at [1027, 322] on label "Read" at bounding box center [1047, 320] width 41 height 17
click at [1033, 322] on input "Read" at bounding box center [1037, 316] width 9 height 9
checkbox input "true"
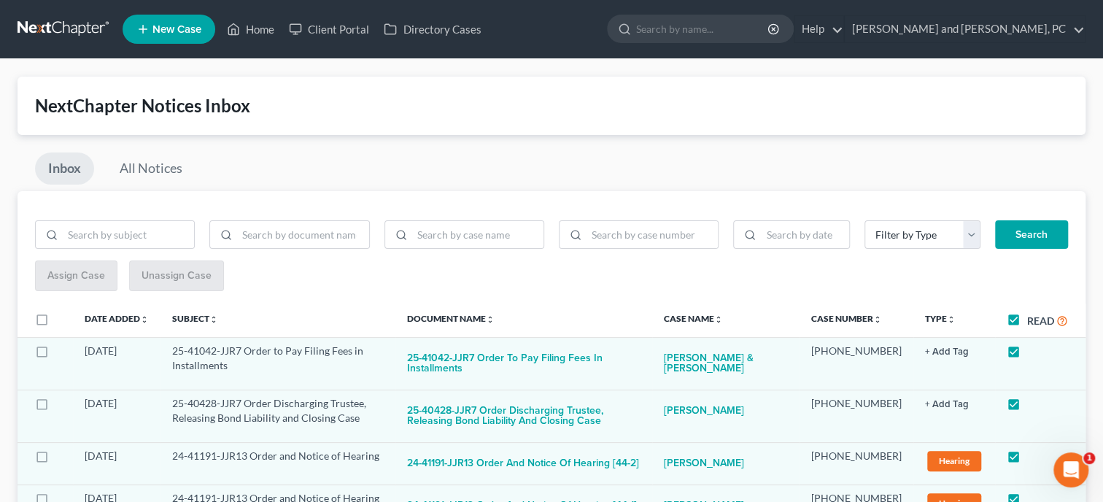
checkbox input "true"
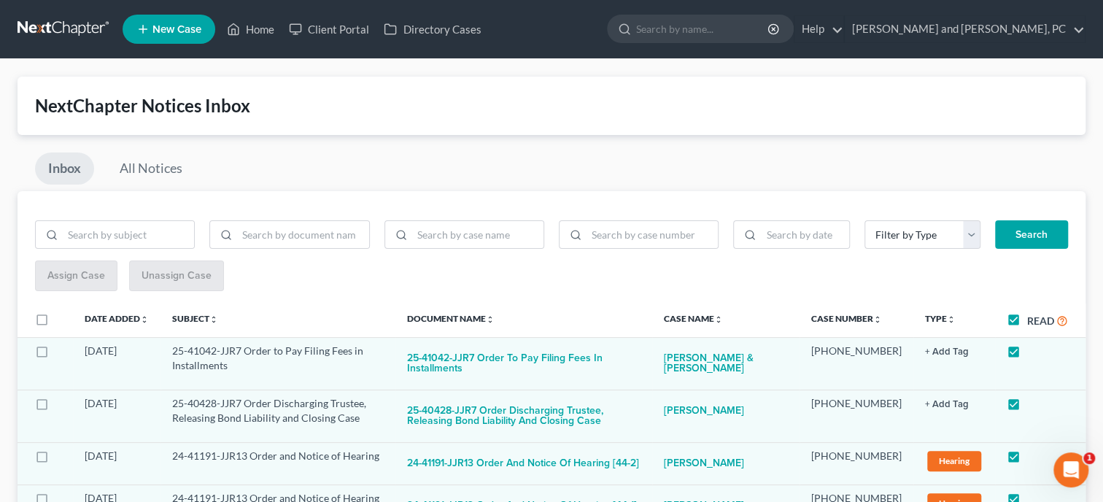
checkbox input "true"
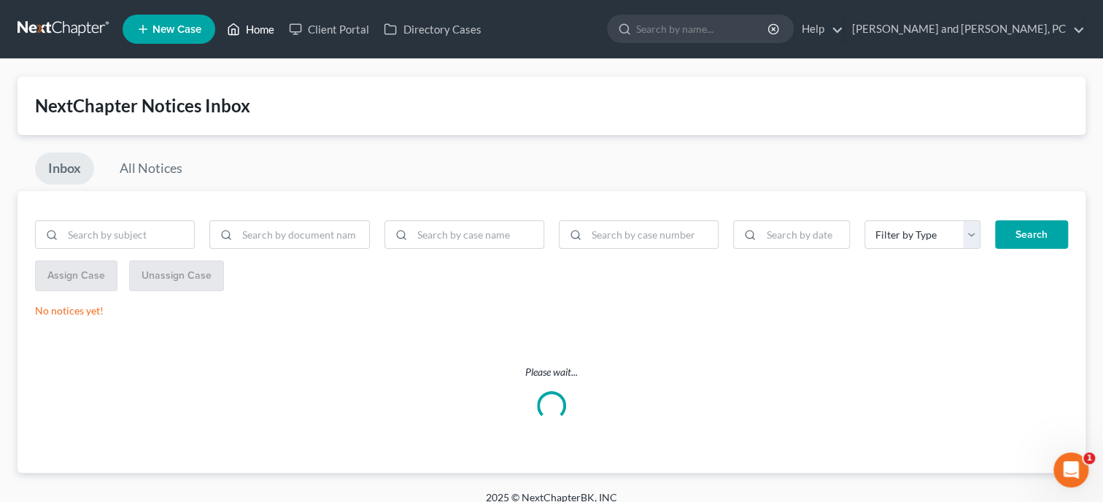
click at [261, 37] on link "Home" at bounding box center [251, 29] width 62 height 26
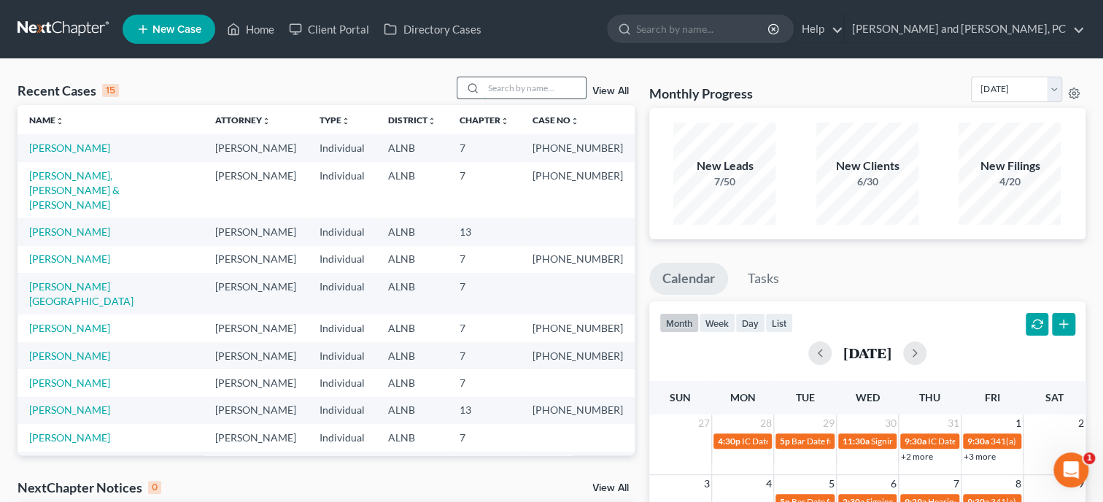
click at [511, 86] on input "search" at bounding box center [535, 87] width 102 height 21
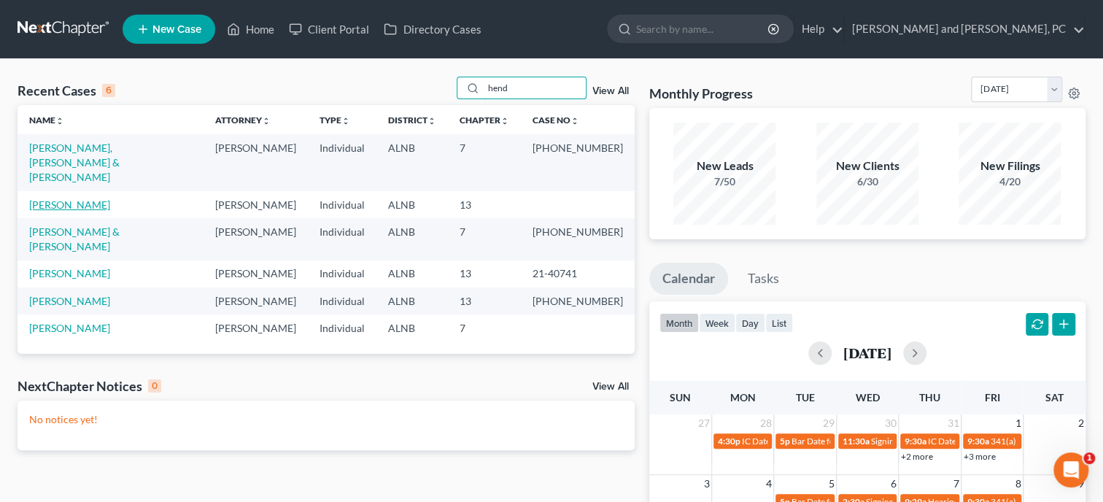
type input "hend"
click at [72, 198] on link "Henderson, Chandra" at bounding box center [69, 204] width 81 height 12
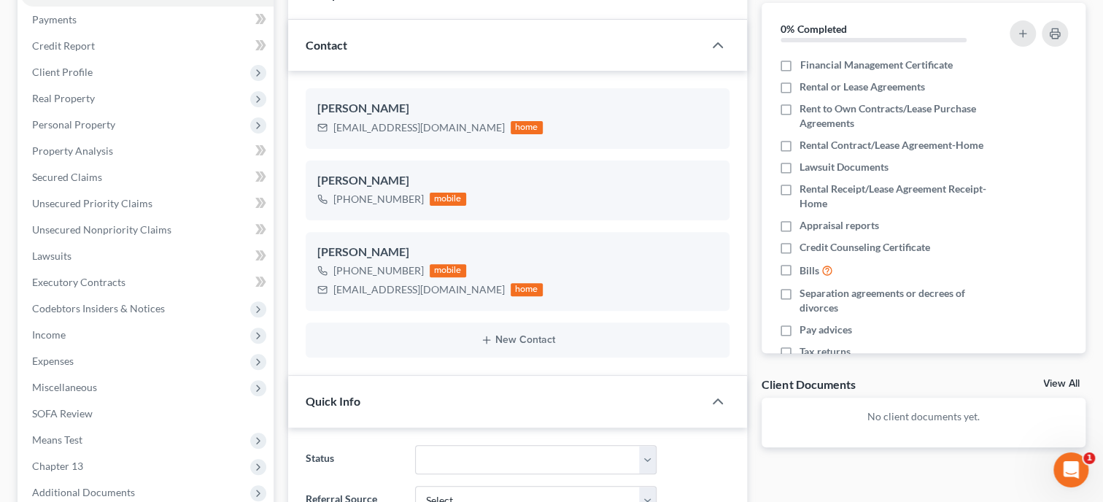
scroll to position [150, 0]
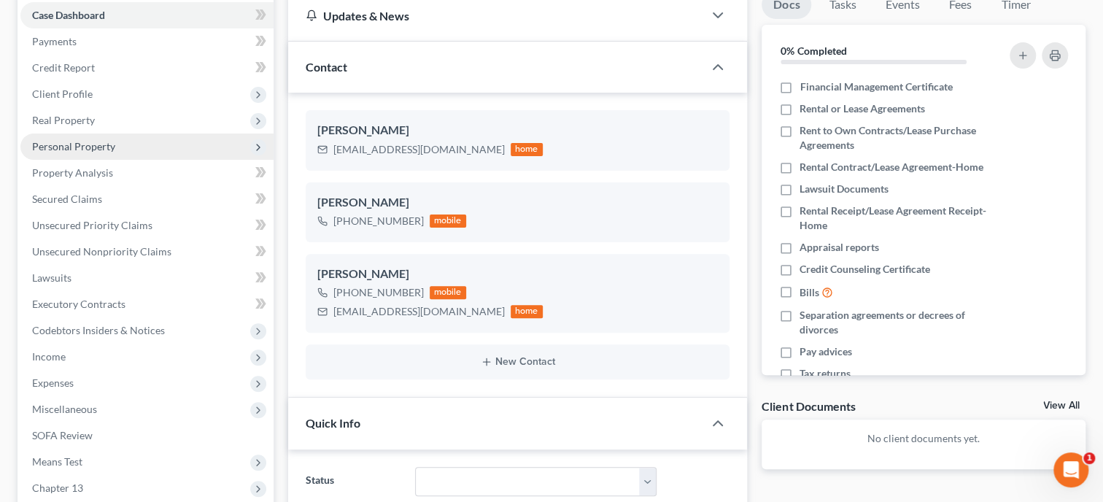
click at [76, 141] on span "Personal Property" at bounding box center [73, 146] width 83 height 12
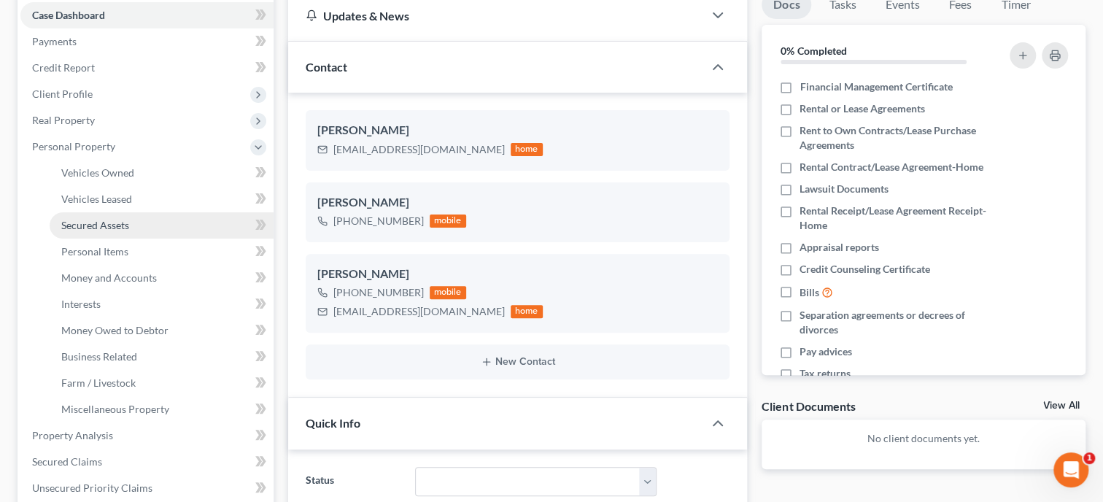
click at [91, 229] on span "Secured Assets" at bounding box center [95, 225] width 68 height 12
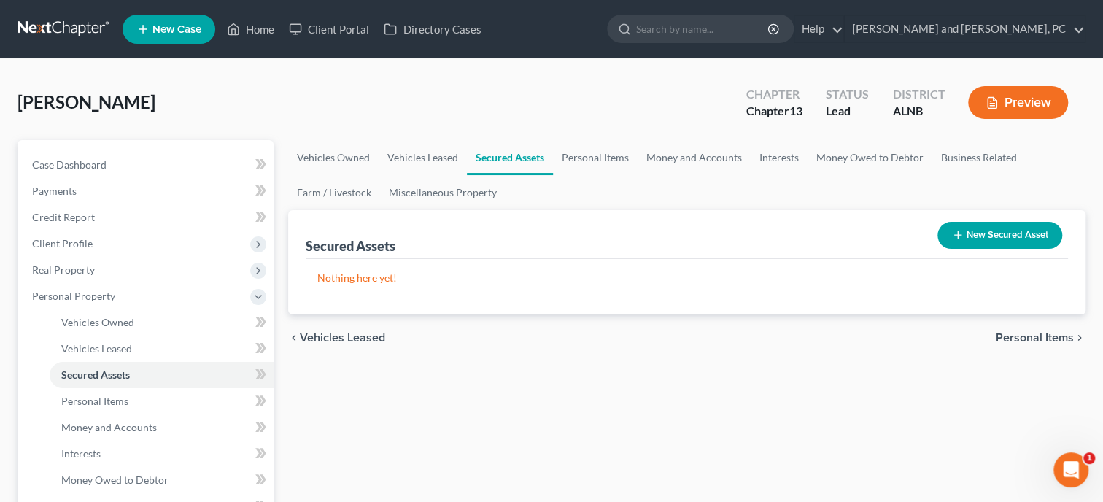
click at [993, 232] on button "New Secured Asset" at bounding box center [1000, 235] width 125 height 27
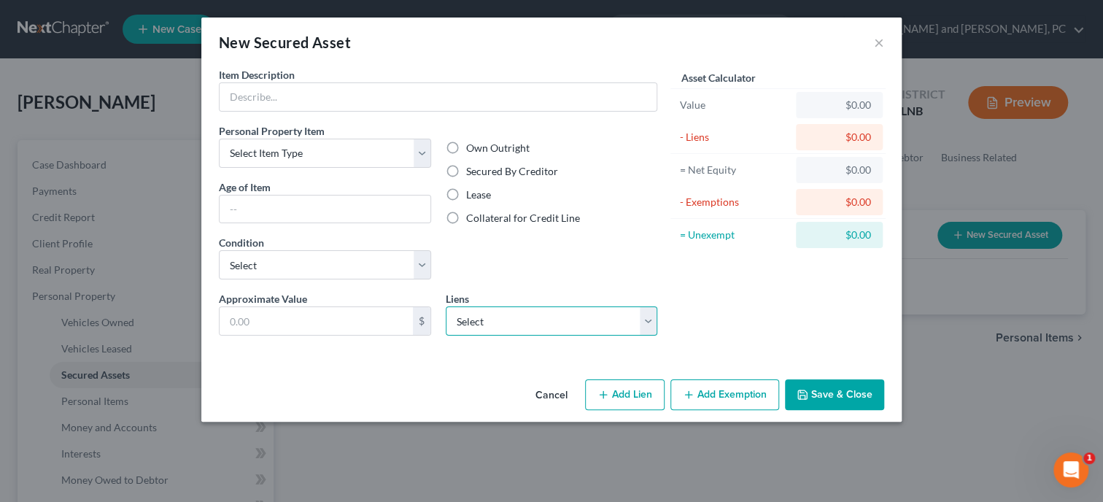
select select "1"
select select
select select "10"
select select "0"
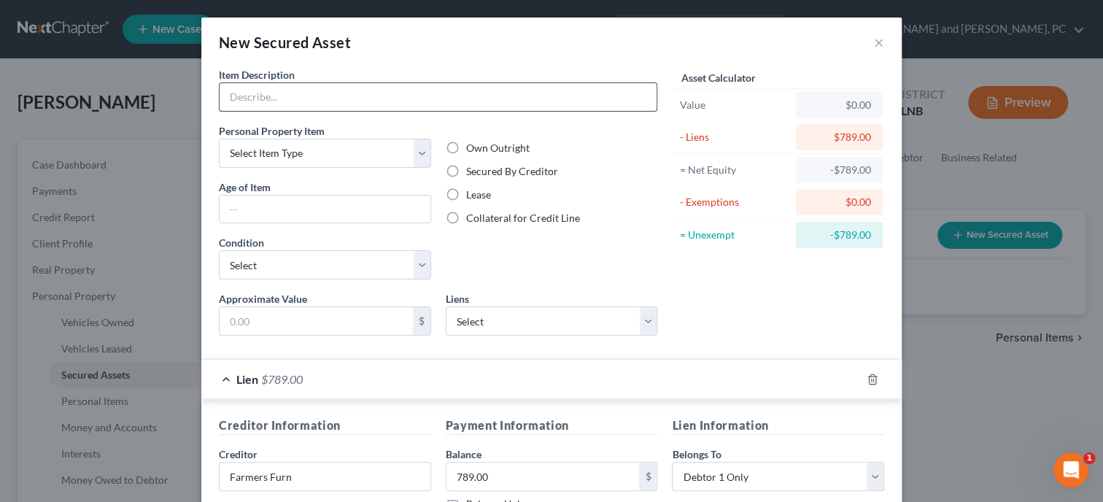
click at [287, 96] on input "text" at bounding box center [438, 97] width 437 height 28
type input "Couch and Ottoman"
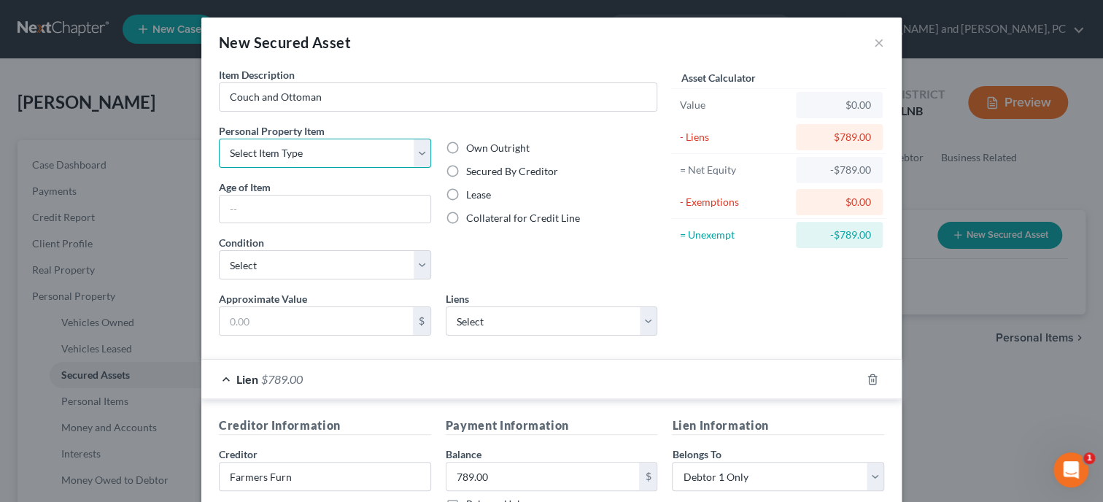
select select "household_goods"
click option "Household Goods" at bounding box center [0, 0] width 0 height 0
select select "2"
click option "Good" at bounding box center [0, 0] width 0 height 0
click at [287, 326] on input "text" at bounding box center [316, 321] width 193 height 28
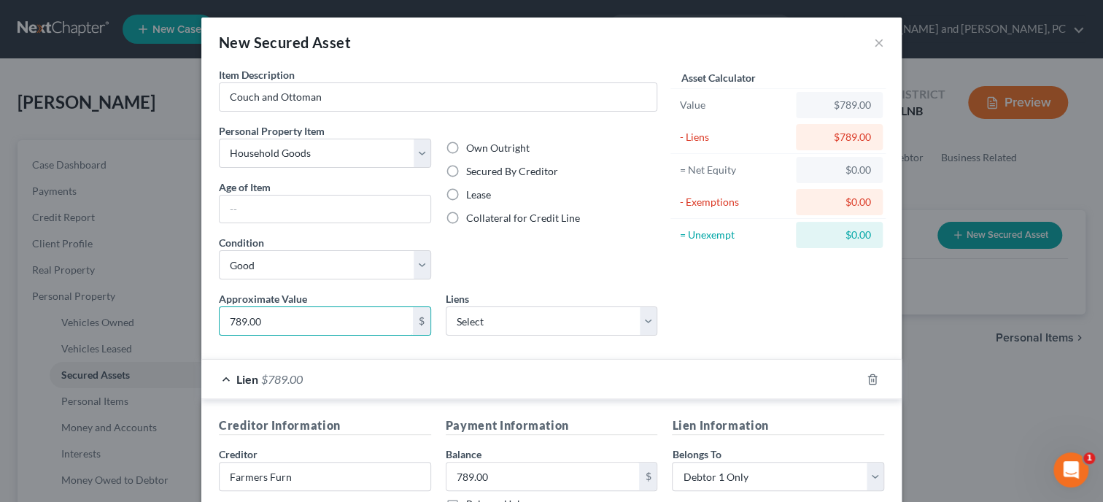
type input "789.00"
click at [455, 343] on div "Approximate Value * 789.00 $ Liens Select Am Honda Fin - $9,461.00" at bounding box center [438, 319] width 453 height 56
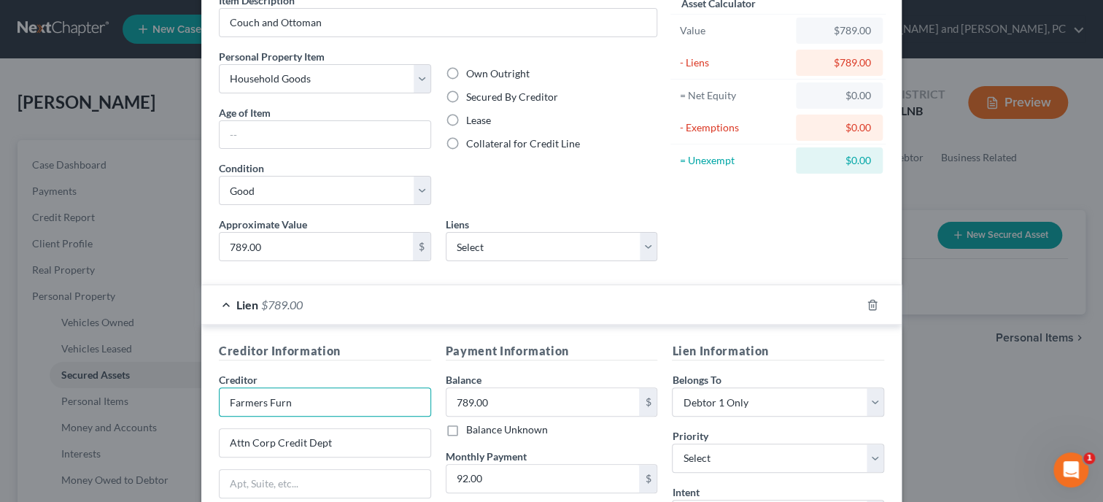
click at [368, 394] on input "Farmers Furn" at bounding box center [325, 401] width 212 height 29
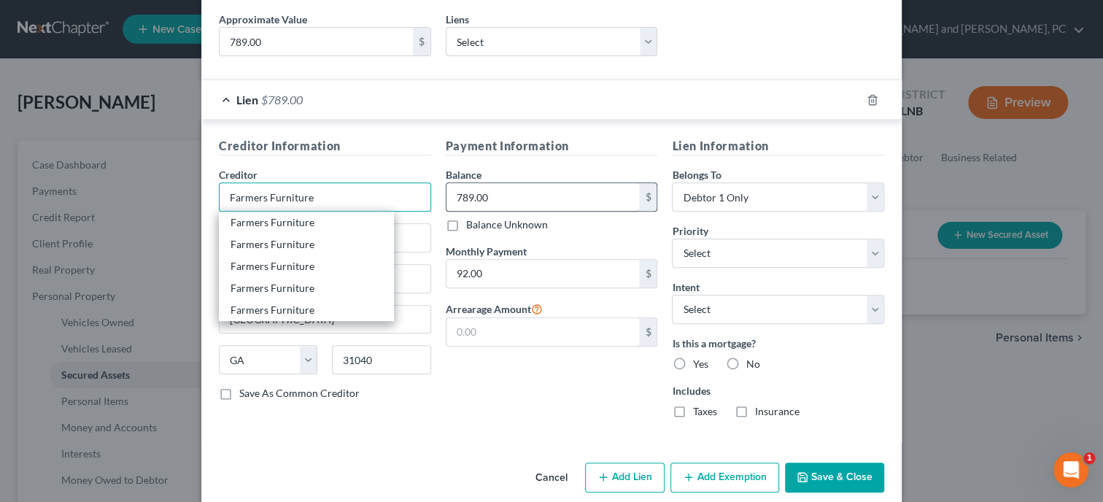
scroll to position [297, 0]
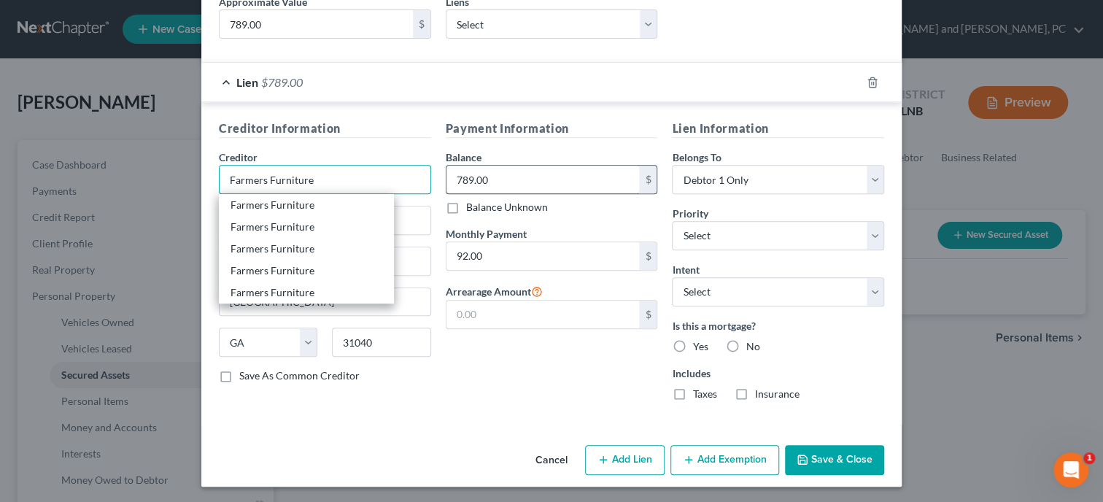
type input "Farmers Furniture"
click at [485, 381] on div "Payment Information Balance 789.00 $ Balance Unknown Balance Undetermined 789.0…" at bounding box center [551, 266] width 227 height 293
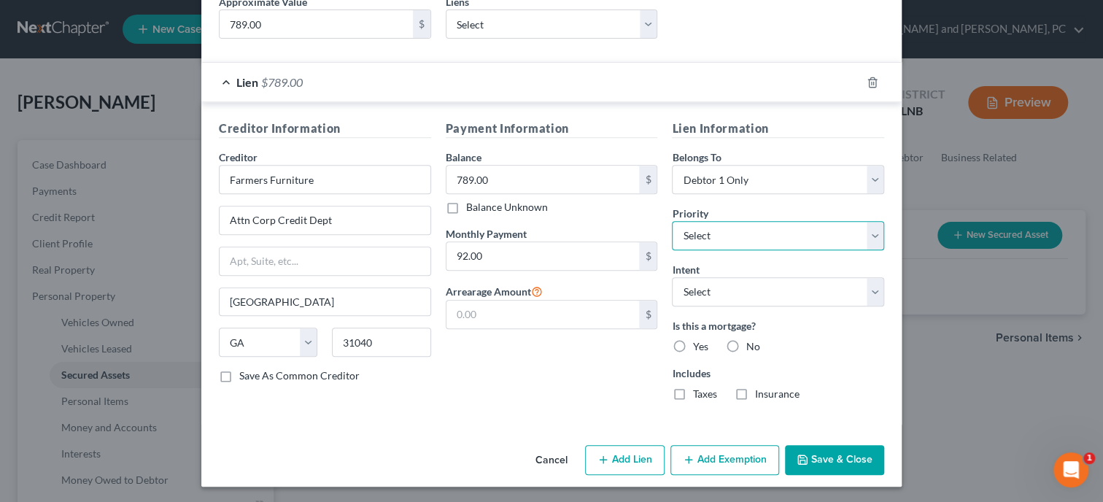
select select "0"
click option "1st" at bounding box center [0, 0] width 0 height 0
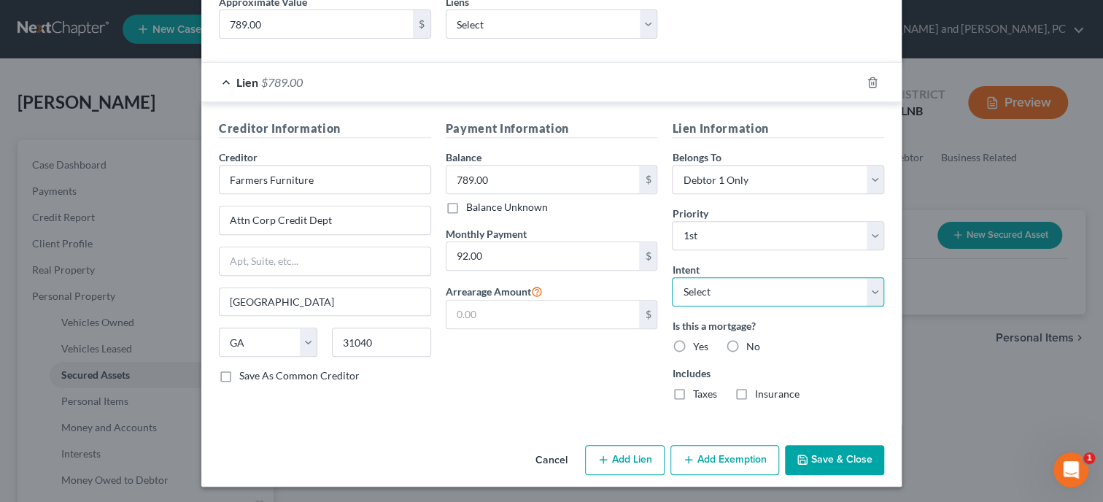
select select "2"
click option "Reaffirm" at bounding box center [0, 0] width 0 height 0
click at [746, 341] on label "No" at bounding box center [753, 346] width 14 height 15
click at [751, 341] on input "No" at bounding box center [755, 343] width 9 height 9
radio input "true"
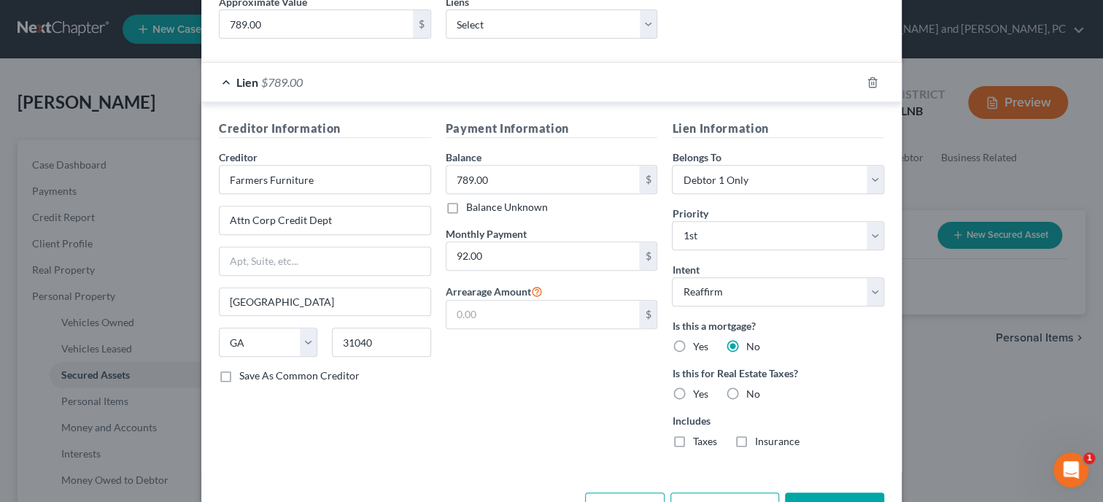
click at [746, 392] on label "No" at bounding box center [753, 394] width 14 height 15
click at [751, 392] on input "No" at bounding box center [755, 391] width 9 height 9
radio input "true"
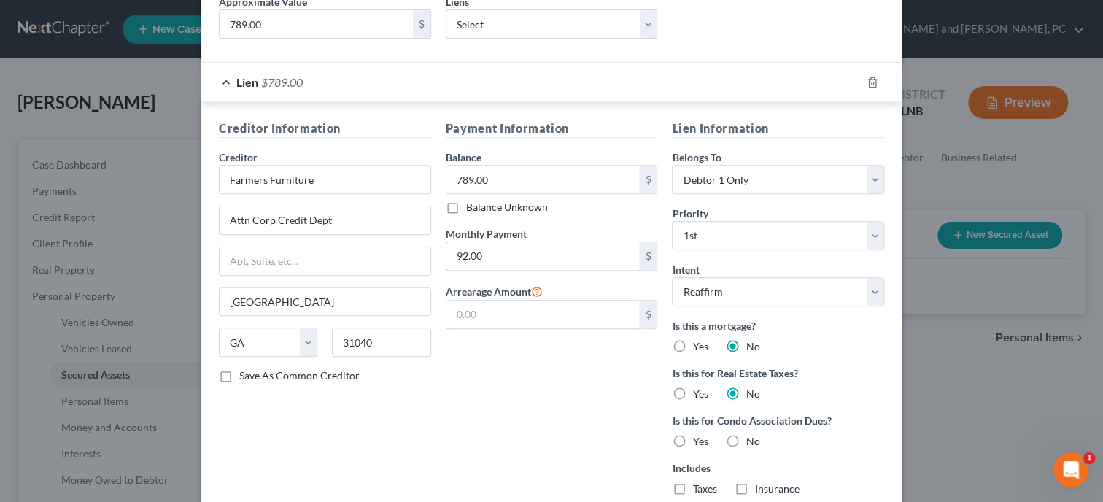
scroll to position [372, 0]
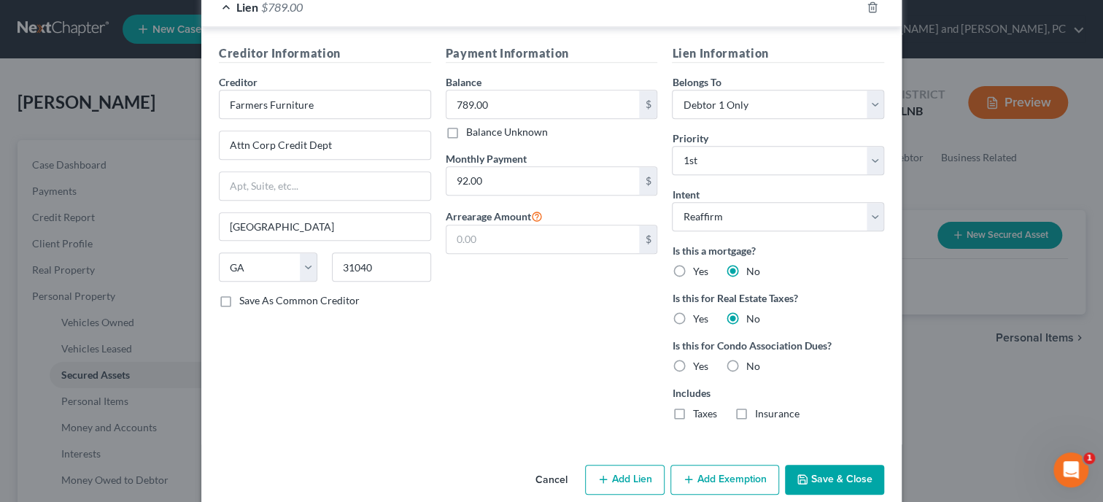
click at [849, 485] on button "Save & Close" at bounding box center [834, 480] width 99 height 31
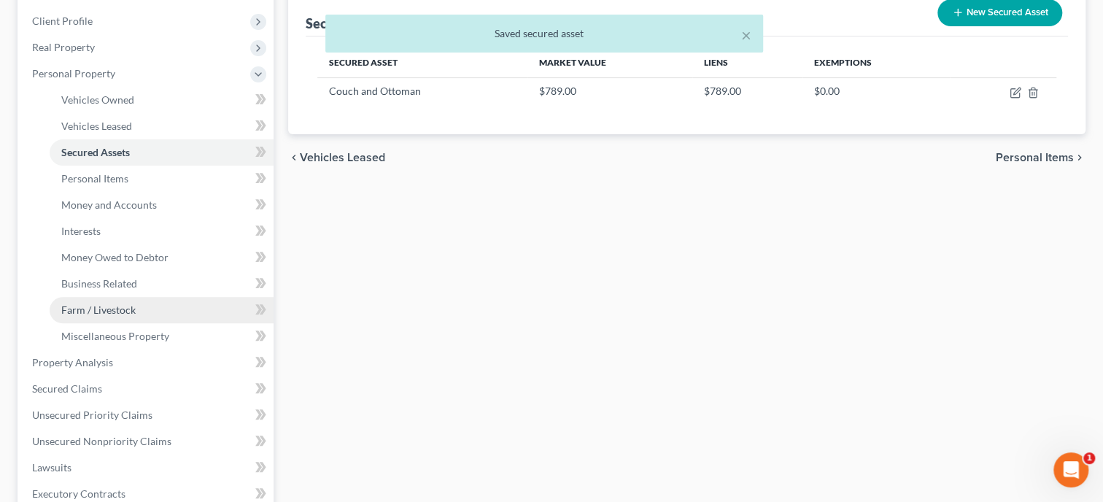
scroll to position [225, 0]
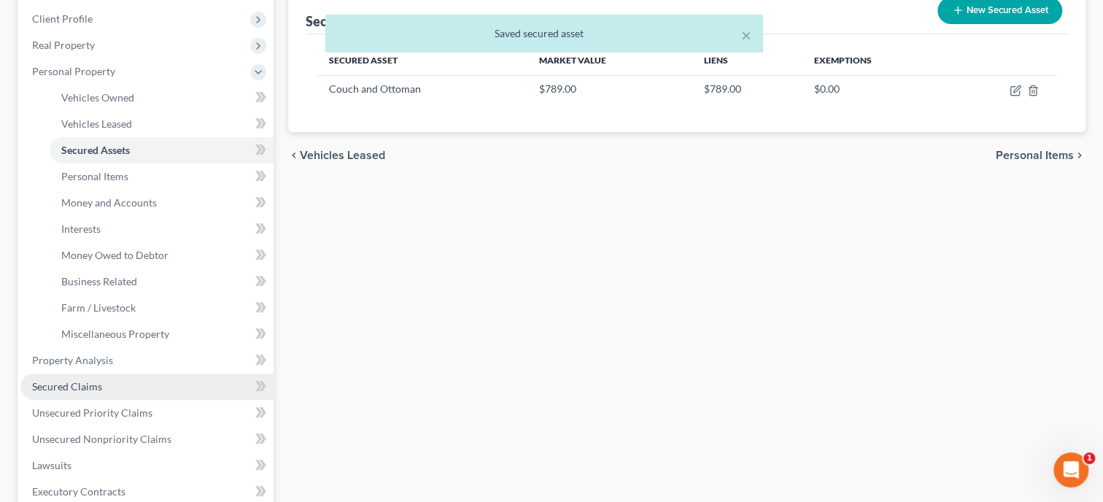
click at [100, 382] on span "Secured Claims" at bounding box center [67, 386] width 70 height 12
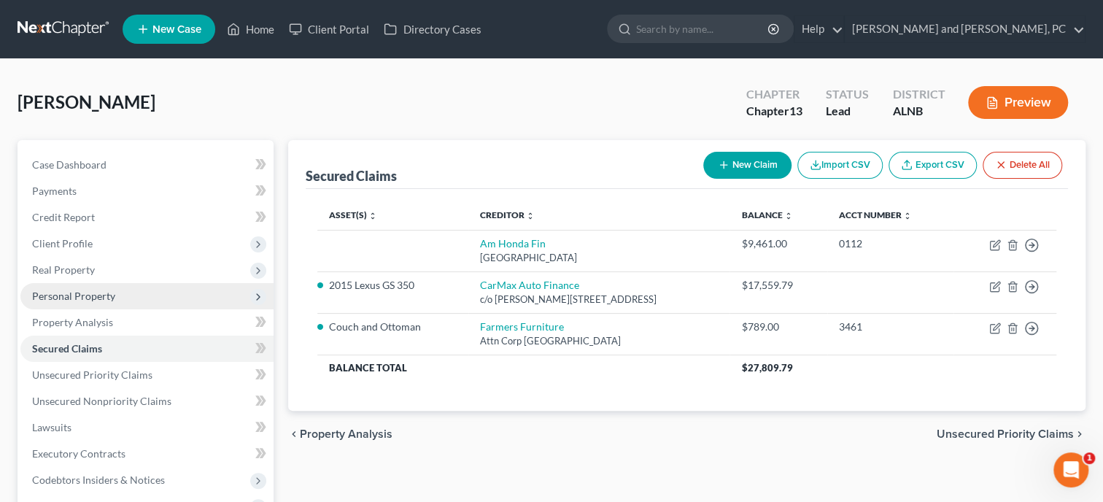
click at [107, 298] on span "Personal Property" at bounding box center [73, 296] width 83 height 12
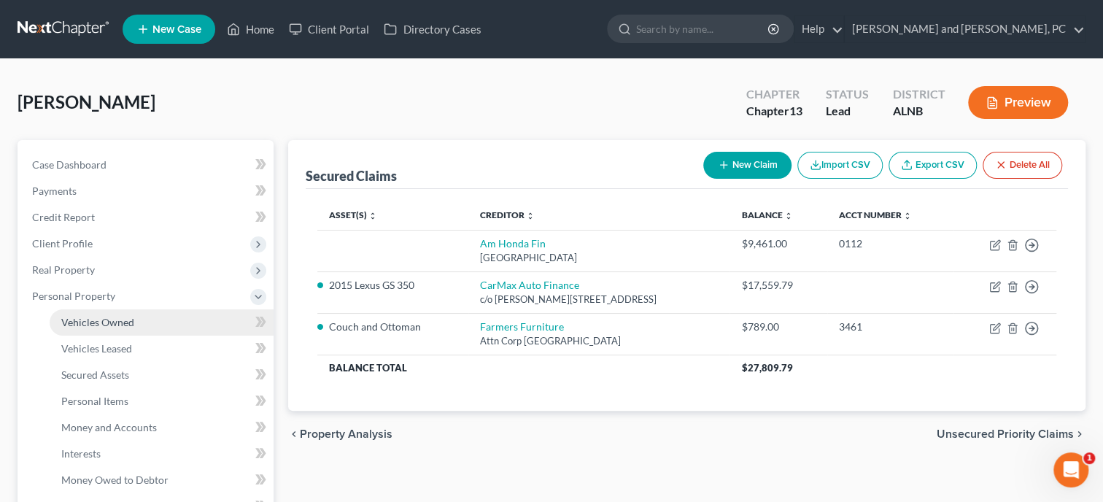
click at [107, 320] on span "Vehicles Owned" at bounding box center [97, 322] width 73 height 12
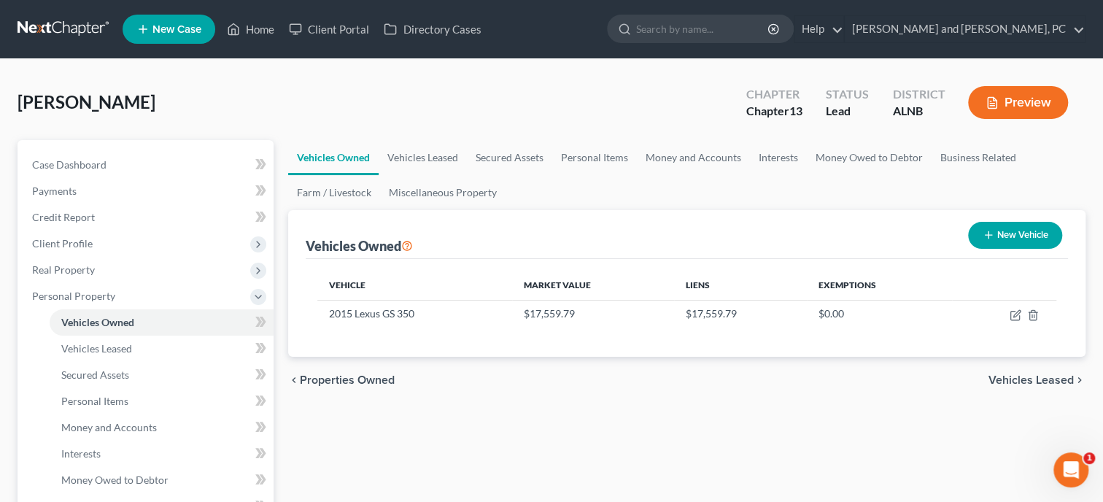
click at [985, 239] on icon "button" at bounding box center [989, 235] width 12 height 12
select select "0"
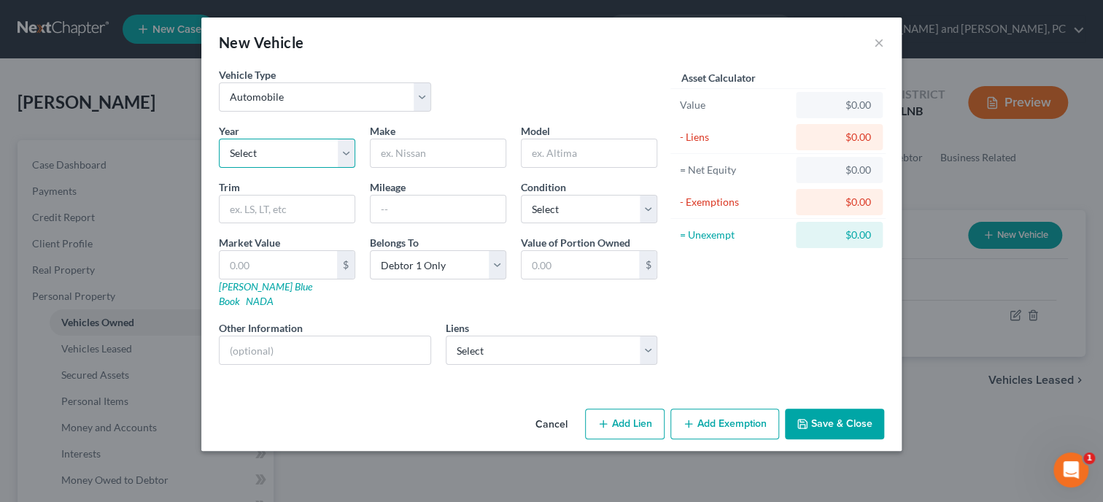
select select "2"
click option "2024" at bounding box center [0, 0] width 0 height 0
click at [447, 158] on input "text" at bounding box center [438, 153] width 135 height 28
type input "Honda"
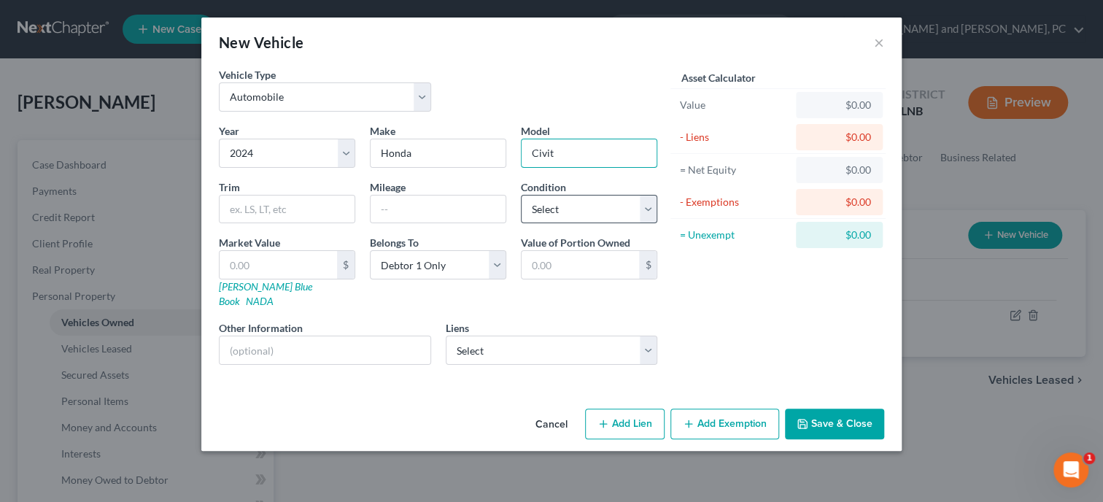
type input "Civit"
click at [521, 195] on select "Select Excellent Very Good Good Fair Poor" at bounding box center [589, 209] width 136 height 29
select select "2"
click option "Good" at bounding box center [0, 0] width 0 height 0
click at [827, 411] on button "Save & Close" at bounding box center [834, 424] width 99 height 31
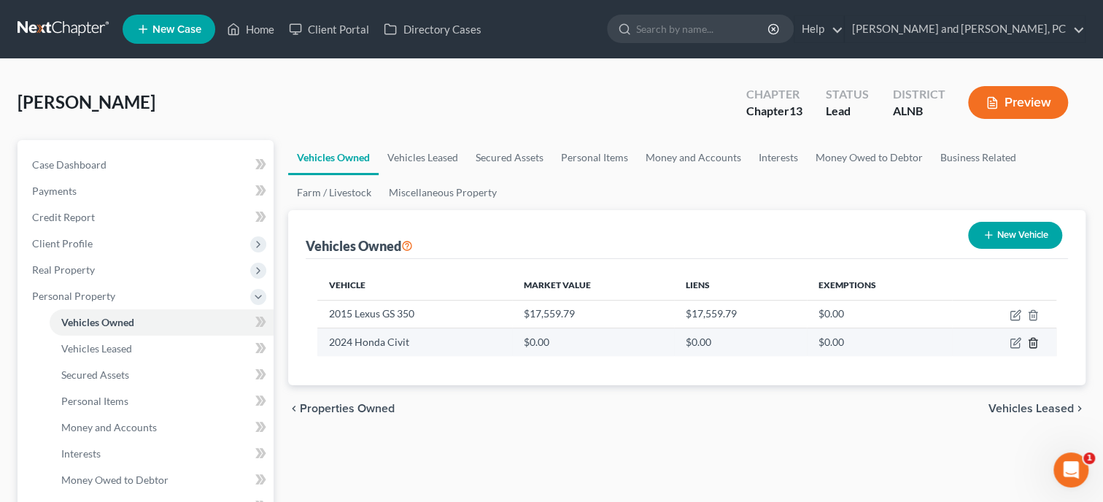
click at [1035, 347] on icon "button" at bounding box center [1033, 343] width 12 height 12
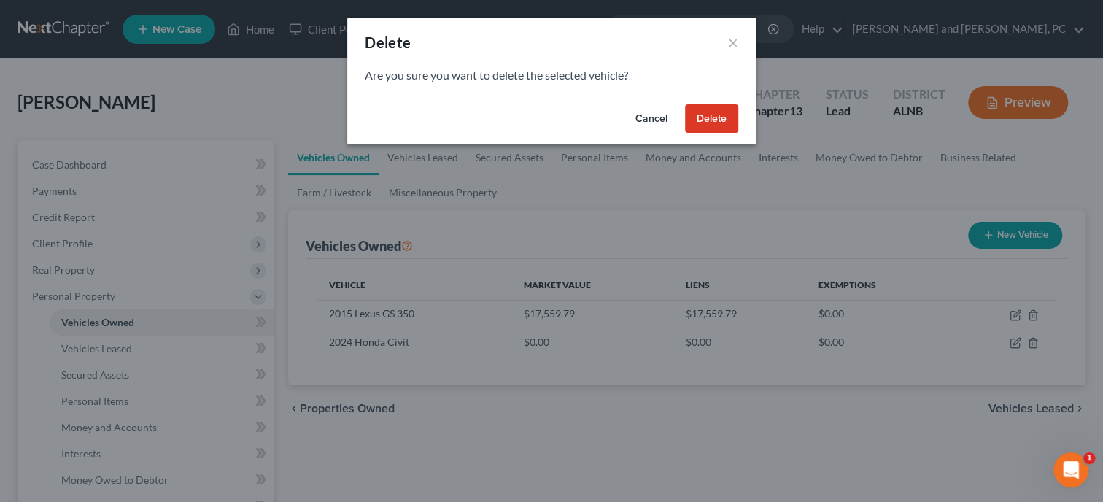
click at [707, 120] on button "Delete" at bounding box center [711, 118] width 53 height 29
